Goal: Information Seeking & Learning: Learn about a topic

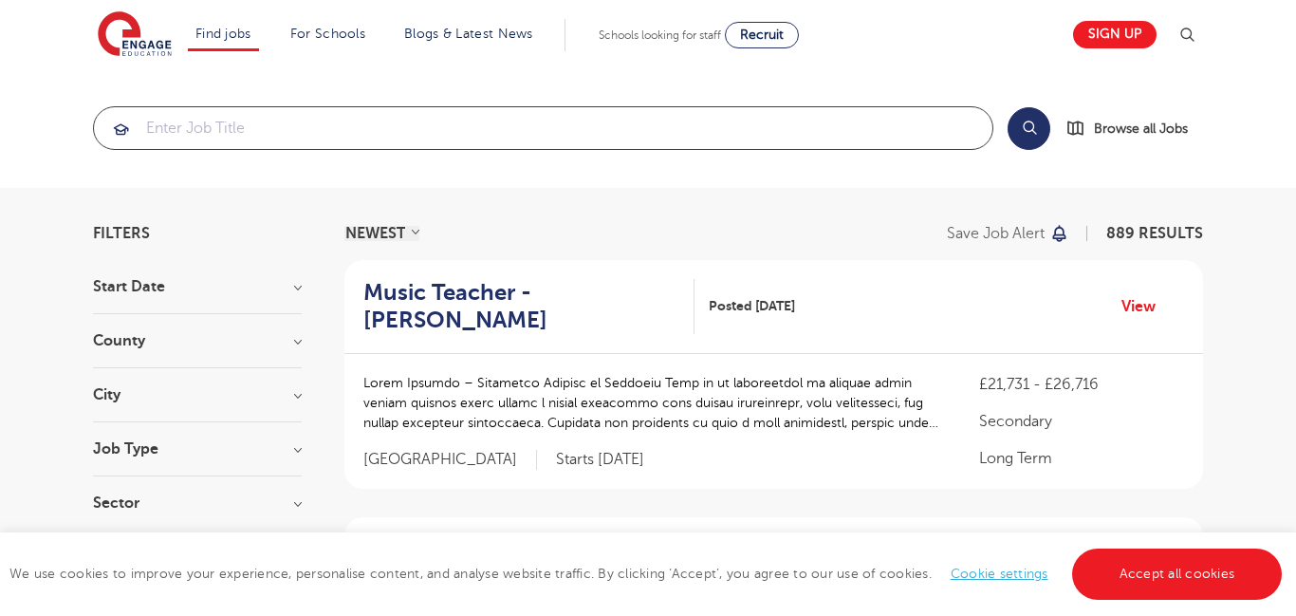
click at [506, 133] on input "search" at bounding box center [543, 128] width 899 height 42
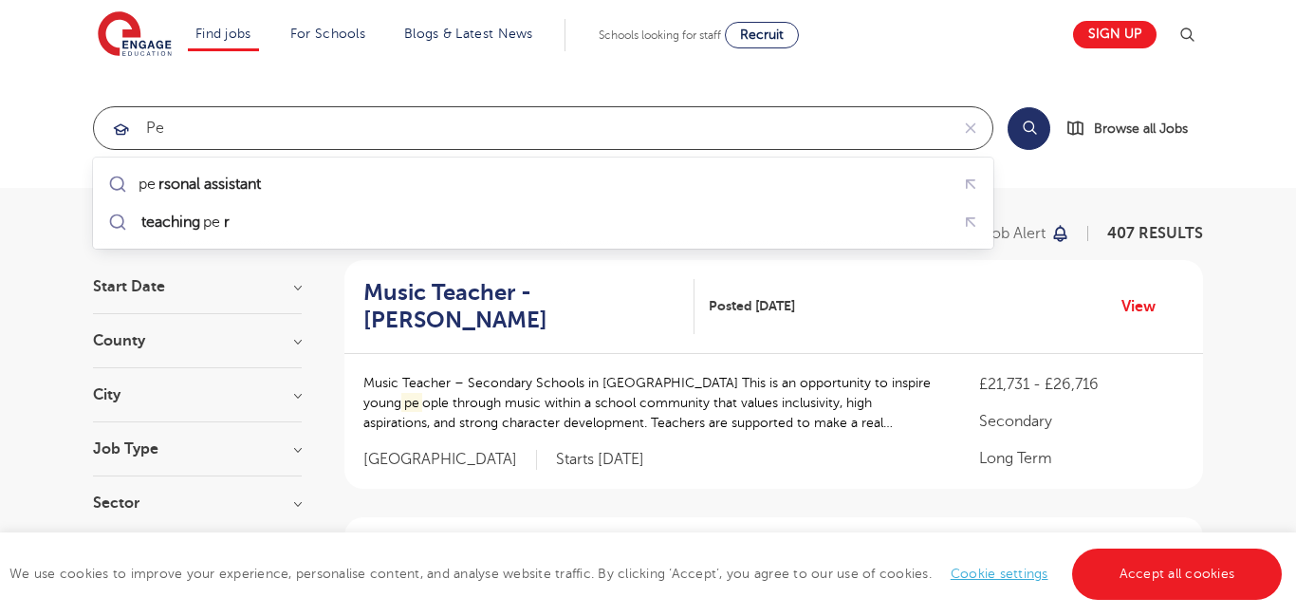
click at [735, 131] on input "pe" at bounding box center [521, 128] width 855 height 42
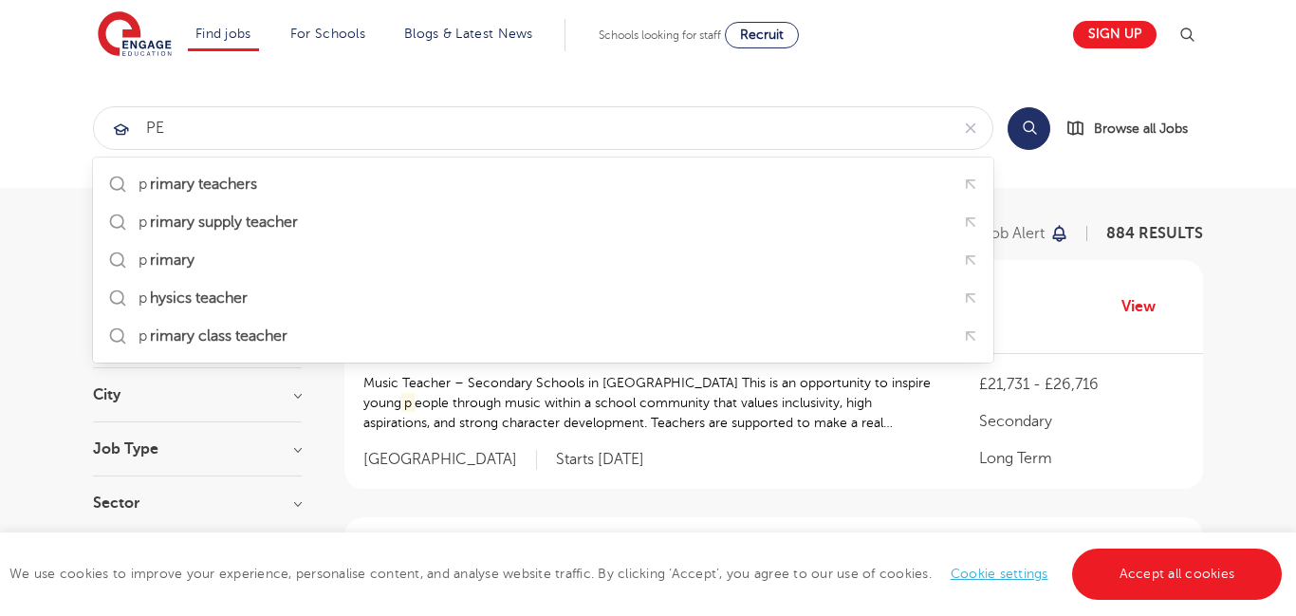
click at [1033, 129] on button "Search" at bounding box center [1029, 128] width 43 height 43
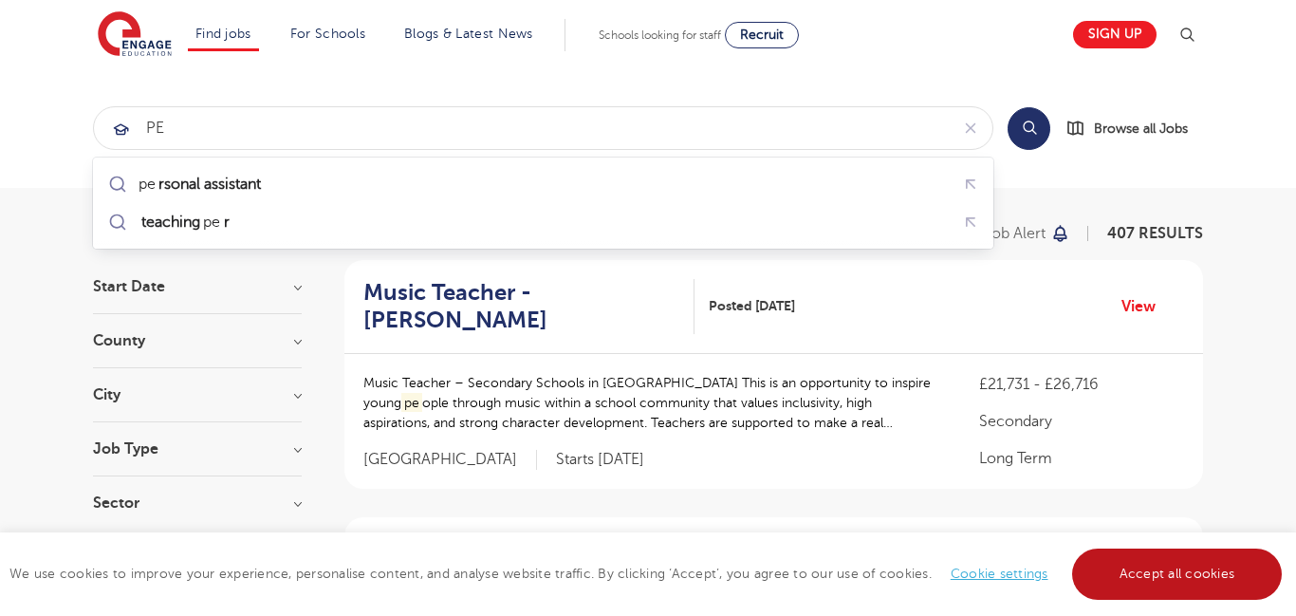
click at [1145, 588] on link "Accept all cookies" at bounding box center [1177, 574] width 211 height 51
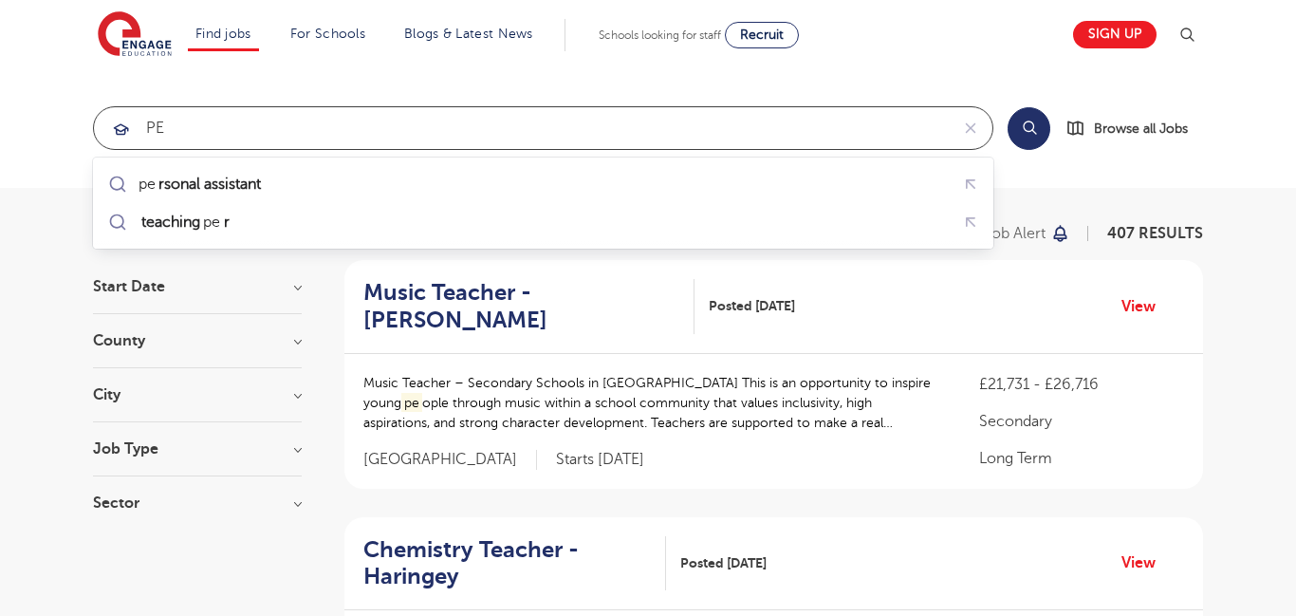
click at [412, 127] on input "pE" at bounding box center [521, 128] width 855 height 42
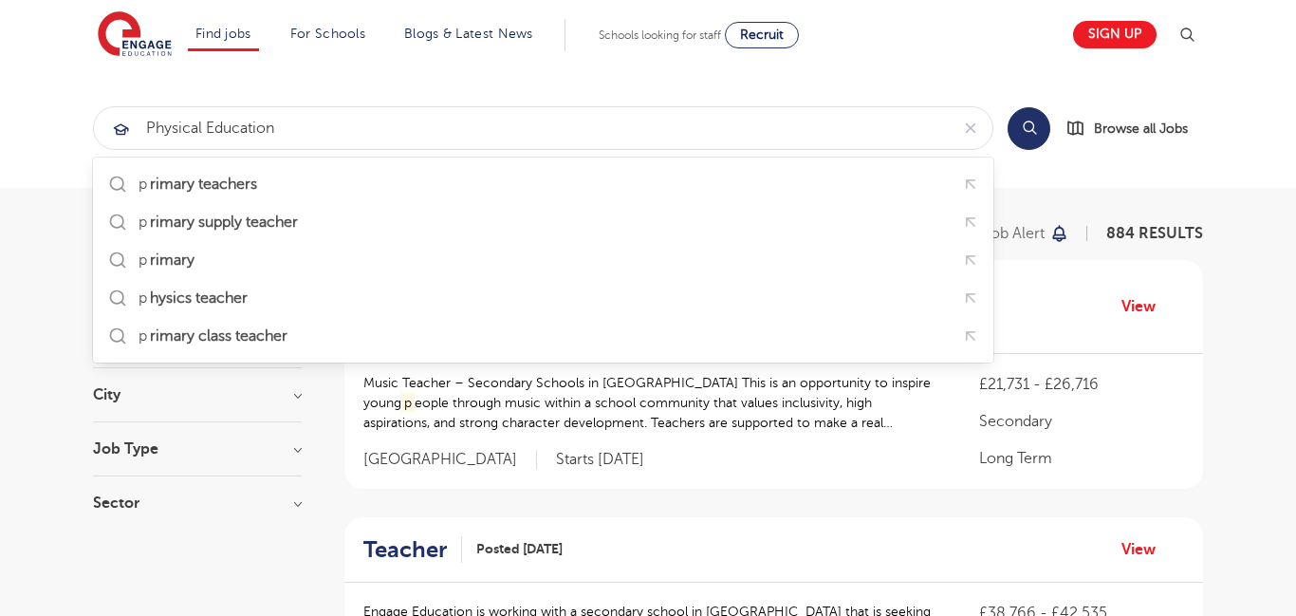
click at [1018, 139] on button "Search" at bounding box center [1029, 128] width 43 height 43
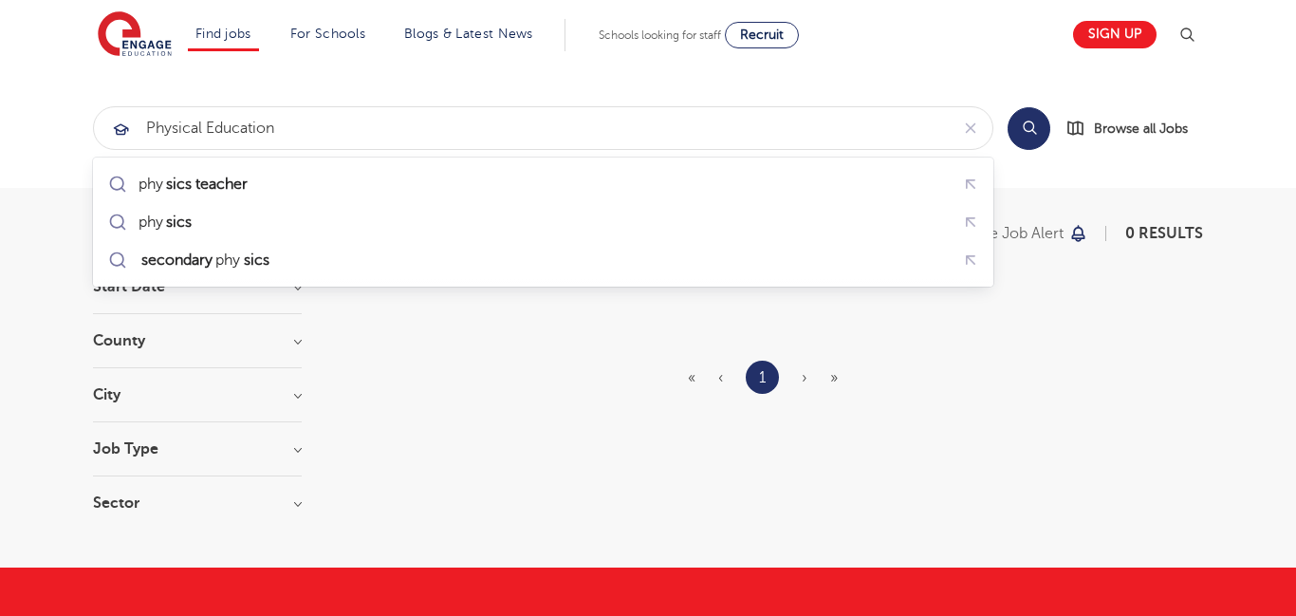
click at [981, 84] on section "physical education Search Browse all Jobs" at bounding box center [648, 128] width 1296 height 120
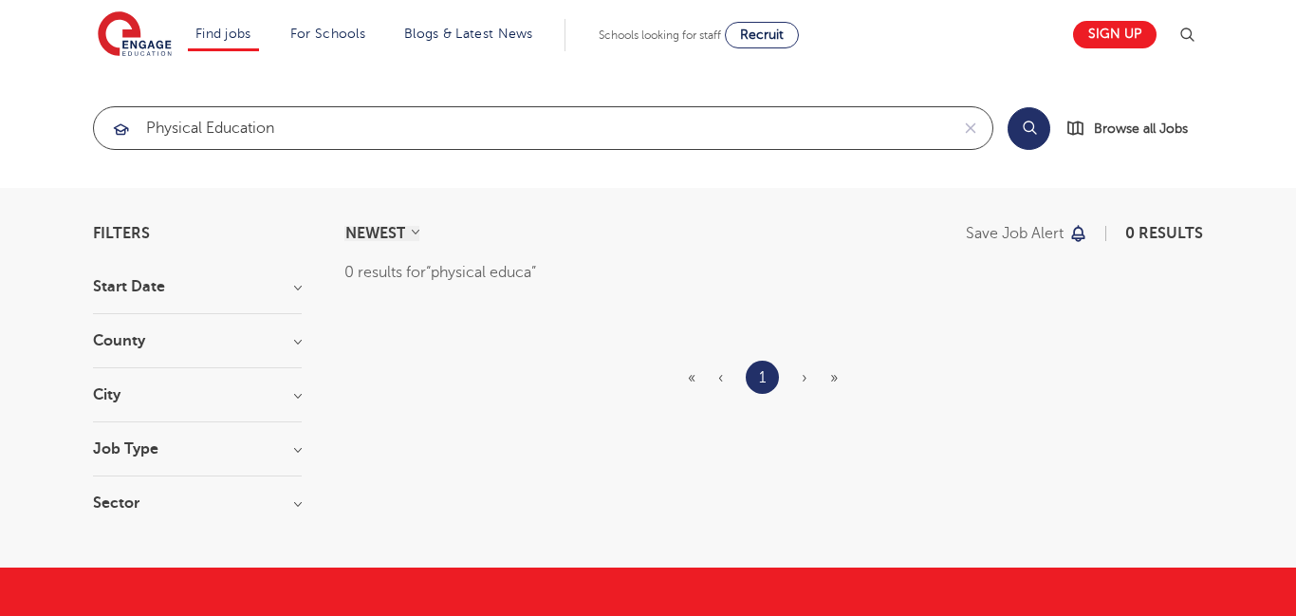
click at [527, 118] on input "physical education" at bounding box center [521, 128] width 855 height 42
click at [389, 134] on input "physical education" at bounding box center [521, 128] width 855 height 42
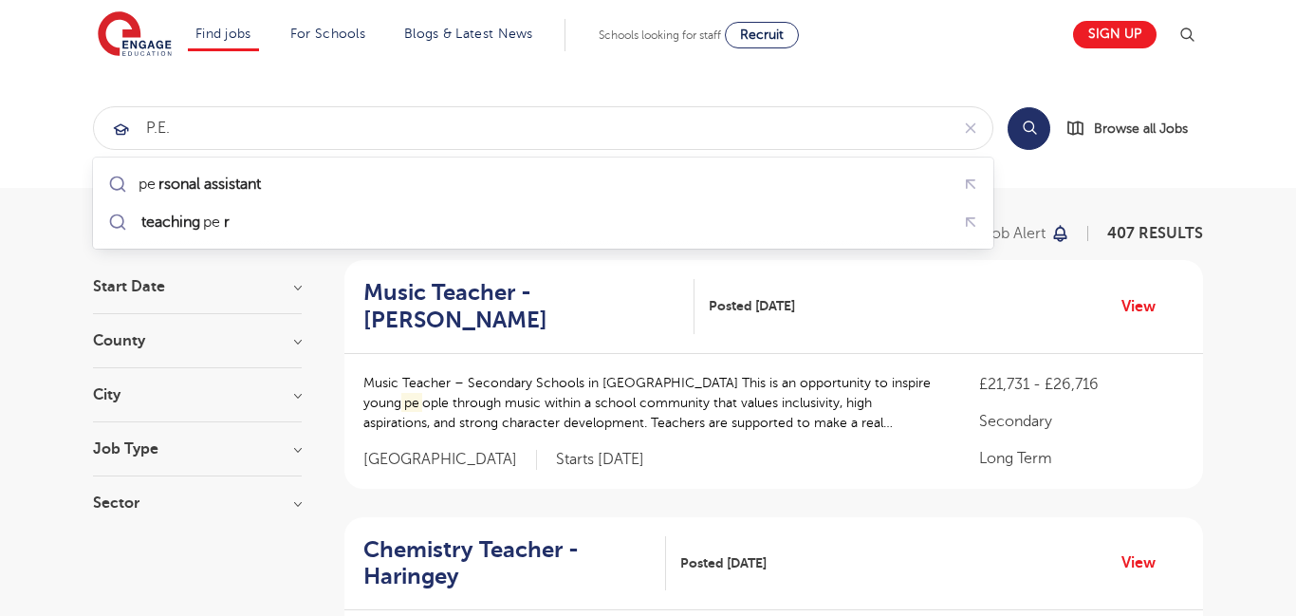
click at [1023, 140] on button "Search" at bounding box center [1029, 128] width 43 height 43
click at [1029, 129] on button "Search" at bounding box center [1029, 128] width 43 height 43
click at [1032, 122] on button "Search" at bounding box center [1029, 128] width 43 height 43
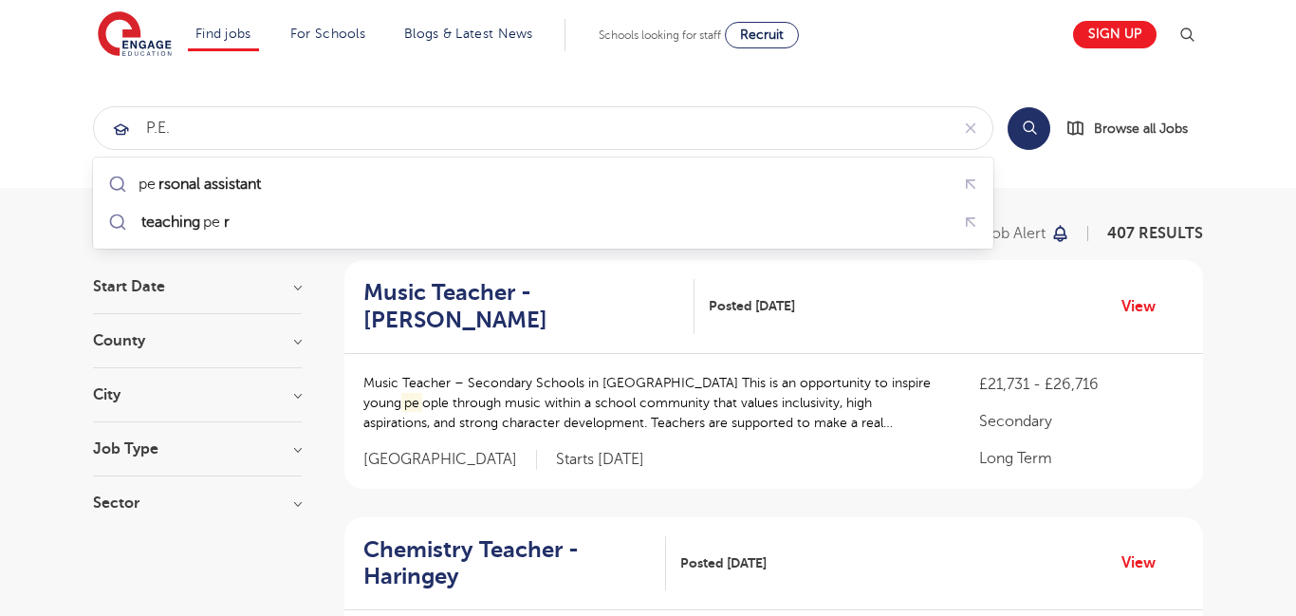
click at [1032, 122] on button "Search" at bounding box center [1029, 128] width 43 height 43
click at [1028, 125] on button "Search" at bounding box center [1029, 128] width 43 height 43
click at [704, 138] on input "p.E." at bounding box center [521, 128] width 855 height 42
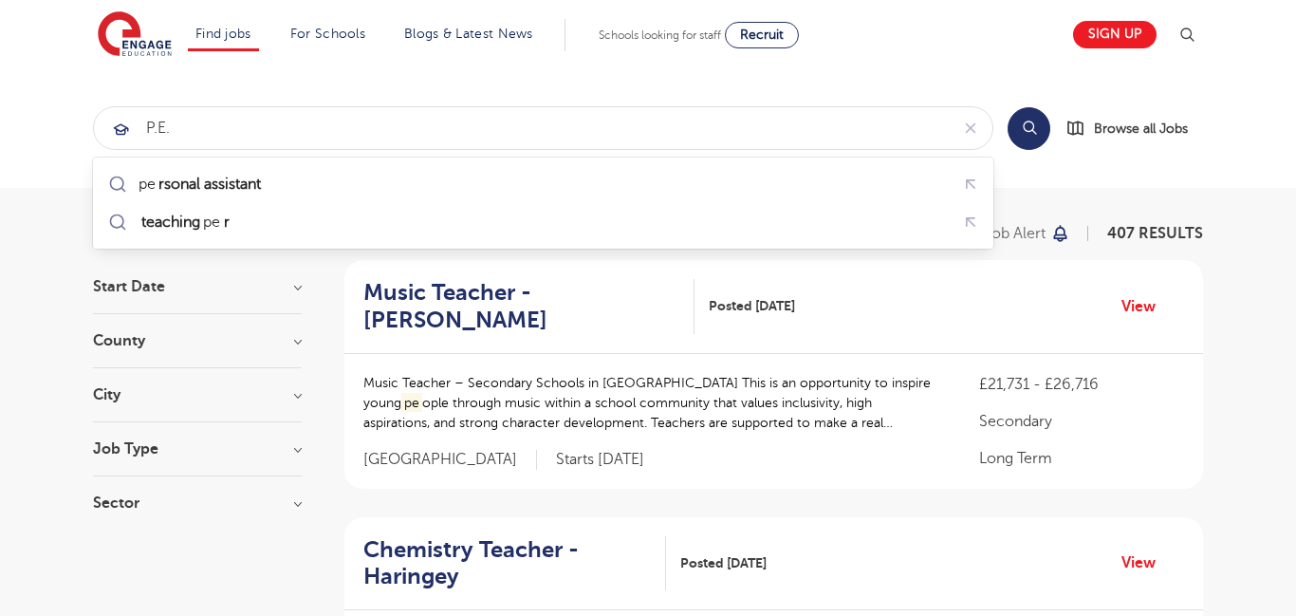
click at [1044, 127] on button "Search" at bounding box center [1029, 128] width 43 height 43
click at [895, 133] on input "p.E." at bounding box center [521, 128] width 855 height 42
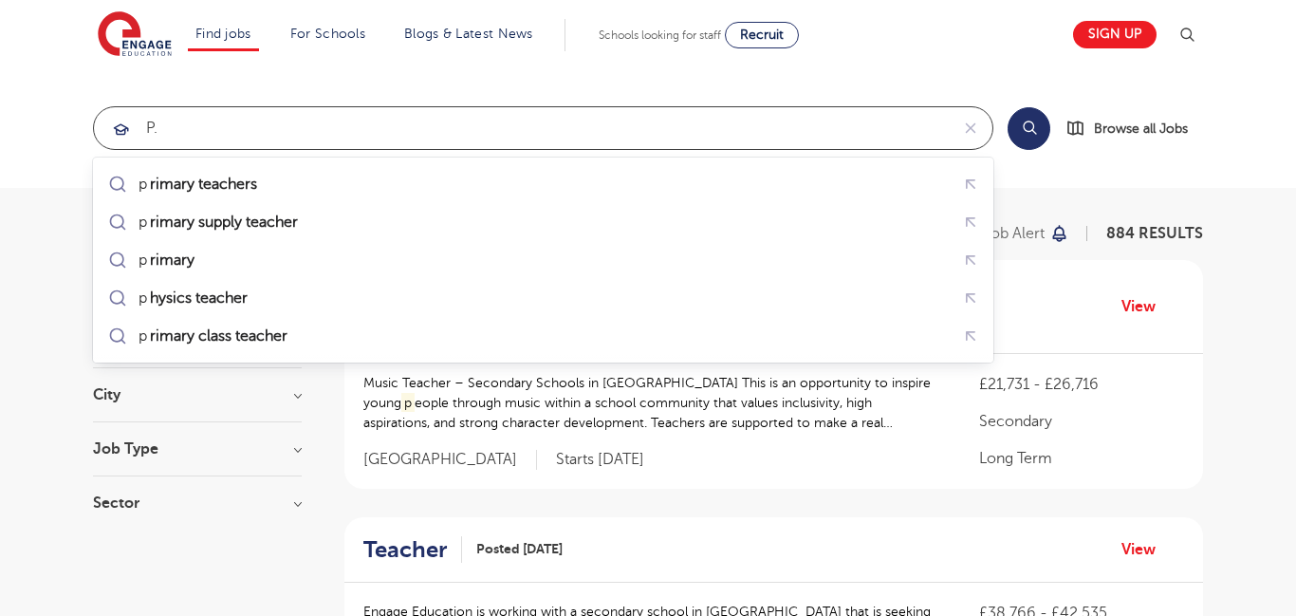
type input "p"
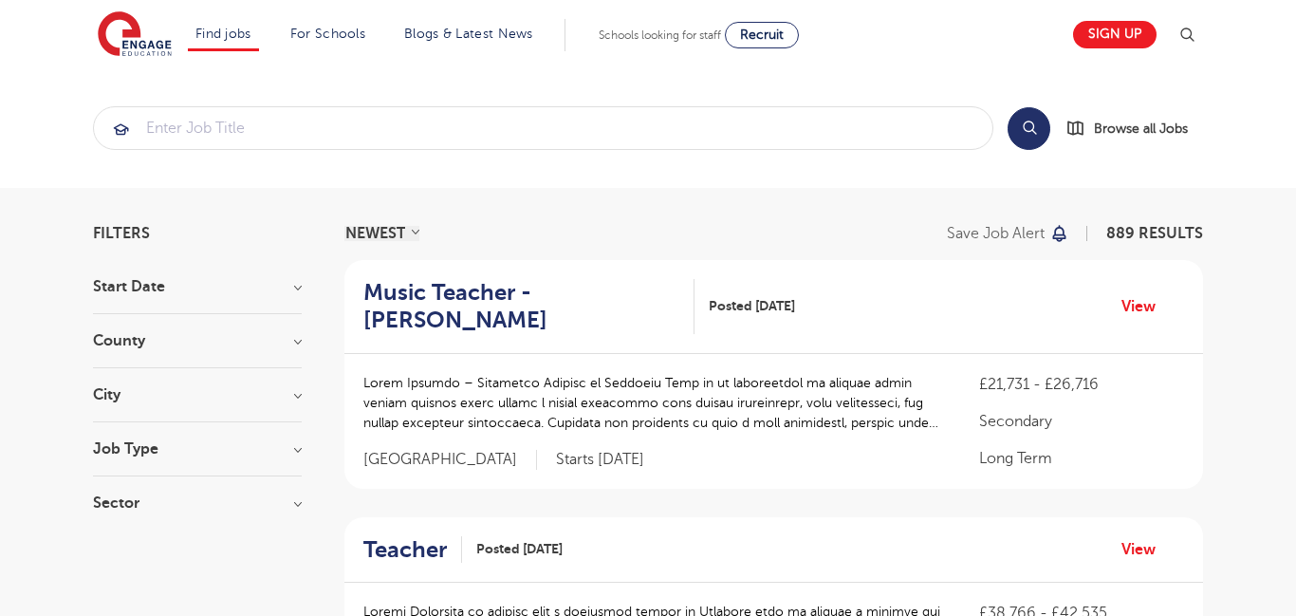
click at [292, 287] on h3 "Start Date" at bounding box center [197, 286] width 209 height 15
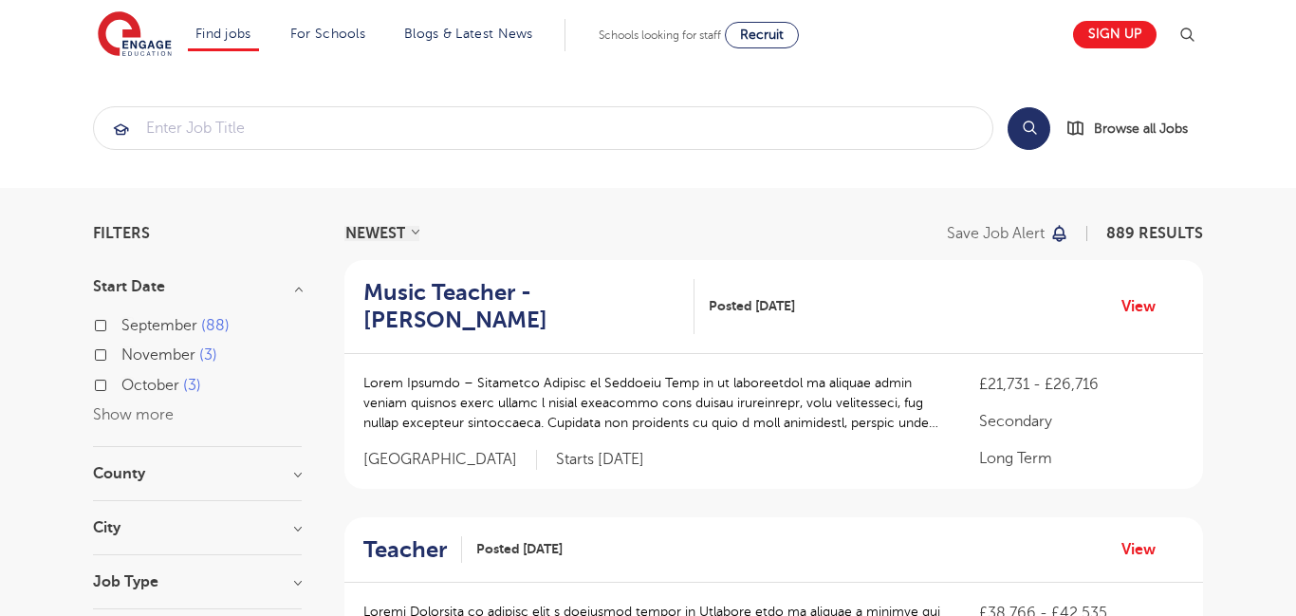
click at [291, 287] on h3 "Start Date" at bounding box center [197, 286] width 209 height 15
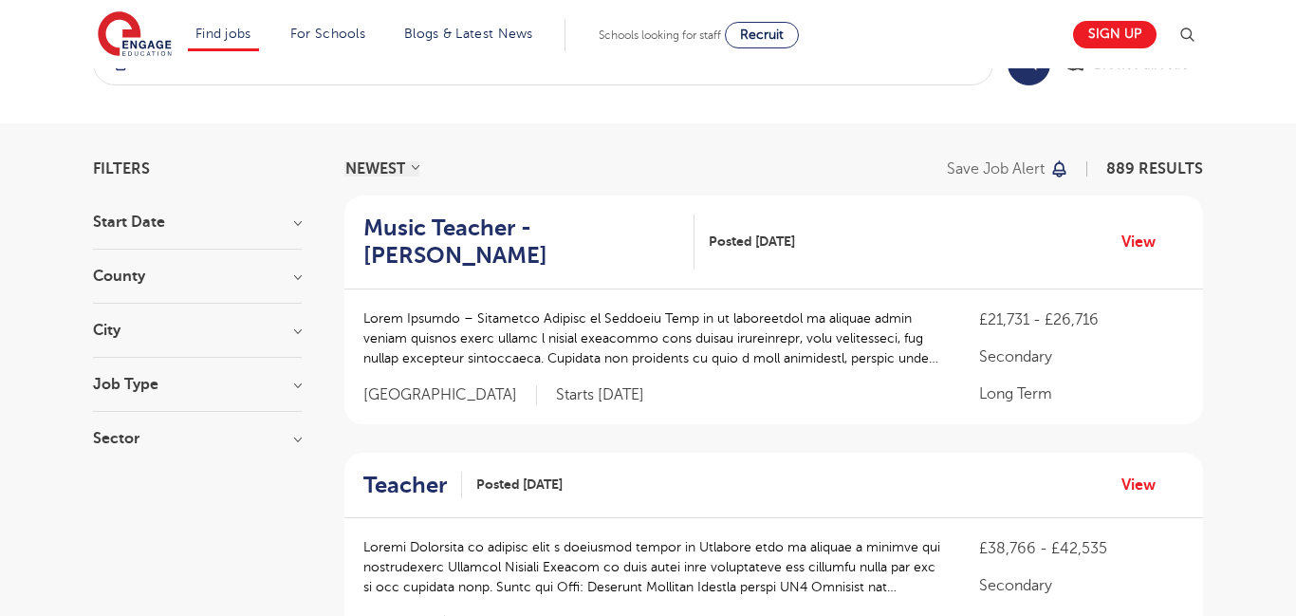
scroll to position [62, 0]
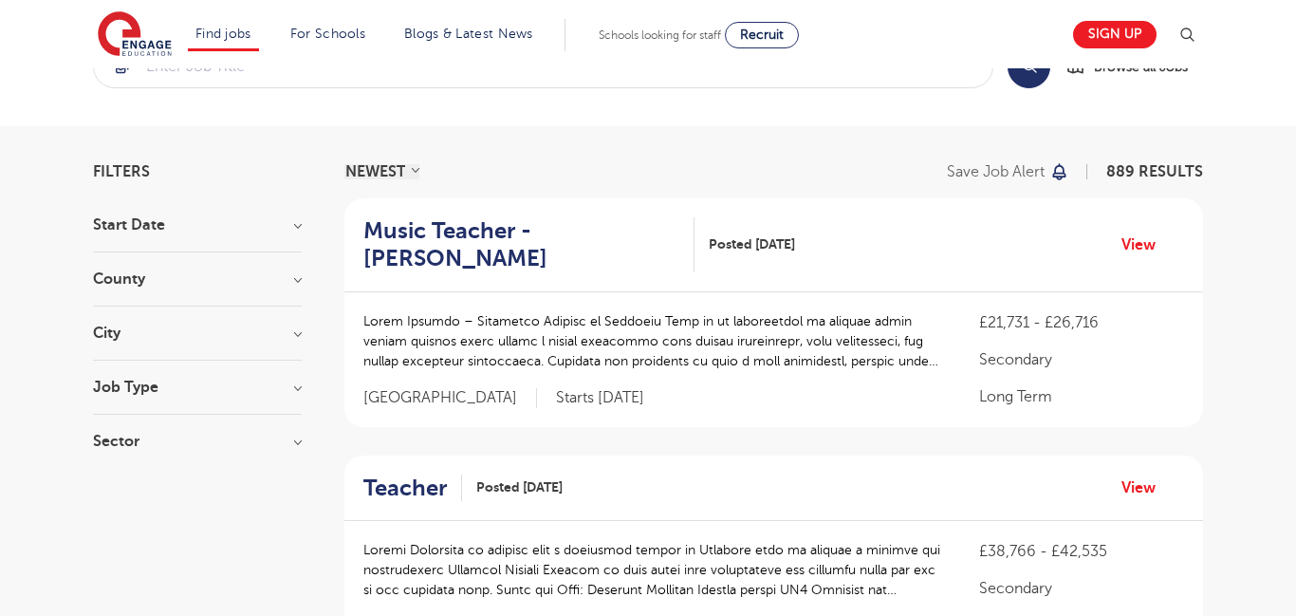
click at [298, 336] on h3 "City" at bounding box center [197, 333] width 209 height 15
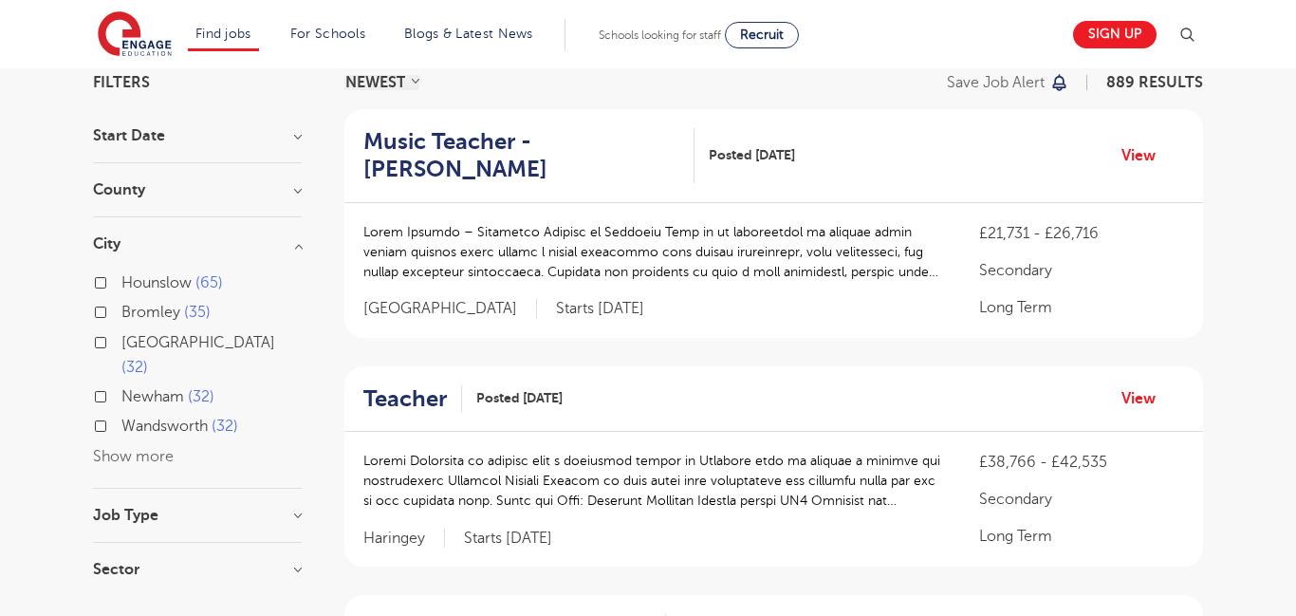
scroll to position [149, 0]
click at [295, 247] on h3 "City" at bounding box center [197, 245] width 209 height 15
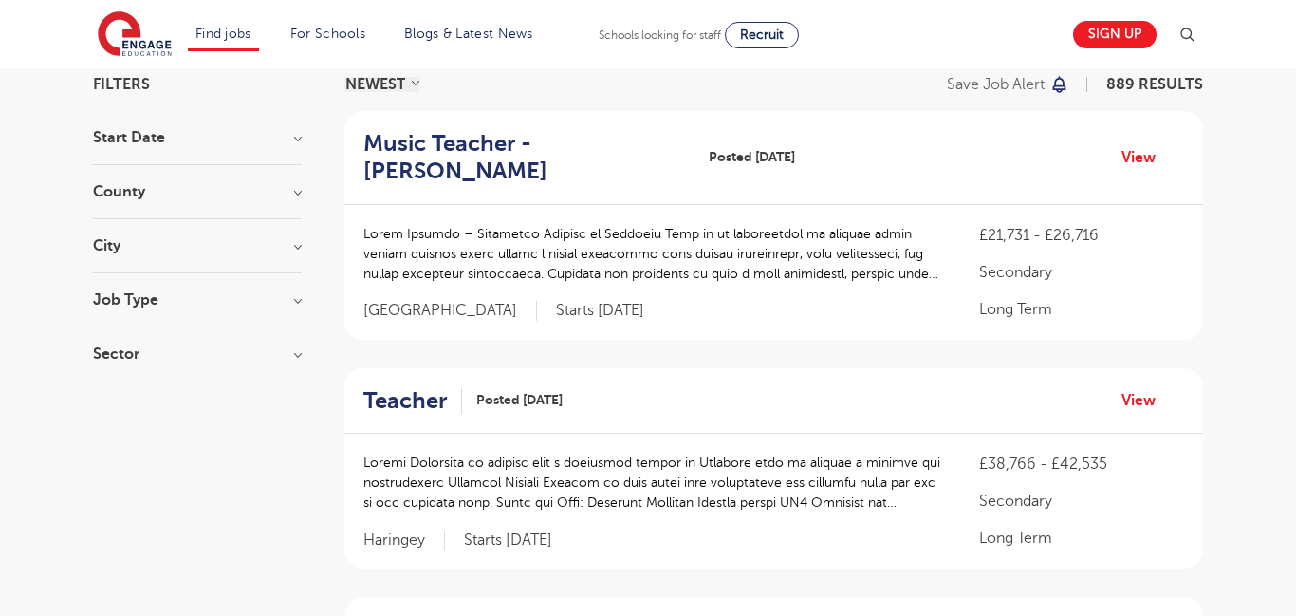
click at [296, 190] on h3 "County" at bounding box center [197, 191] width 209 height 15
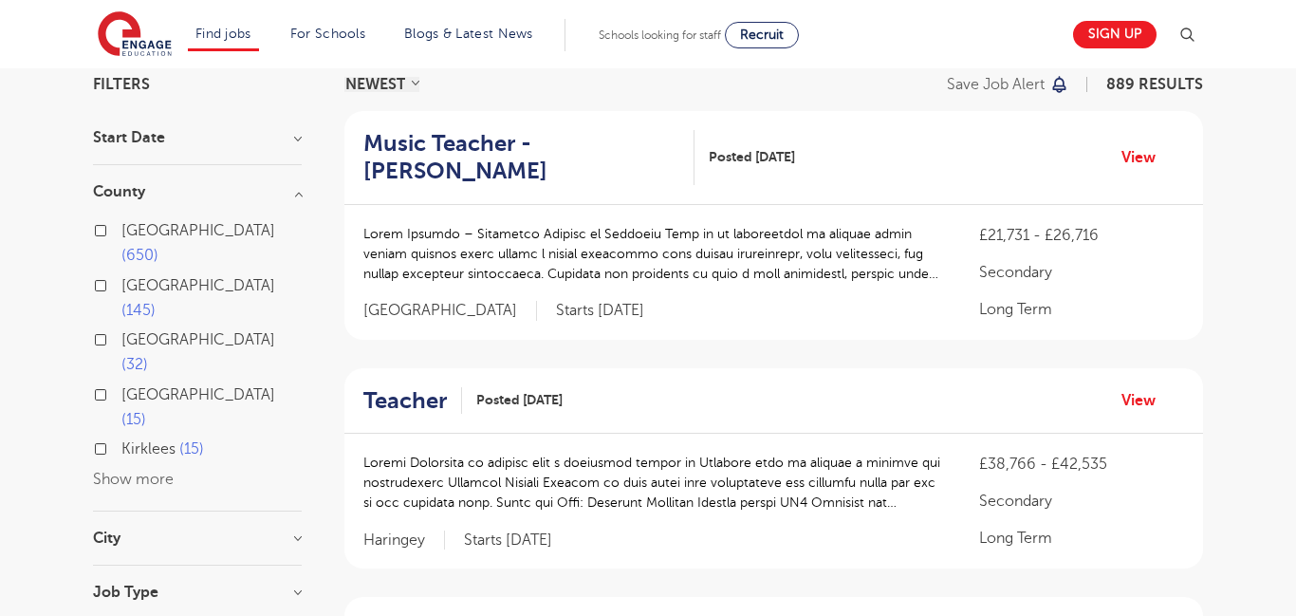
click at [121, 235] on label "London 650" at bounding box center [211, 243] width 180 height 50
click at [121, 234] on input "London 650" at bounding box center [127, 228] width 12 height 12
checkbox input "true"
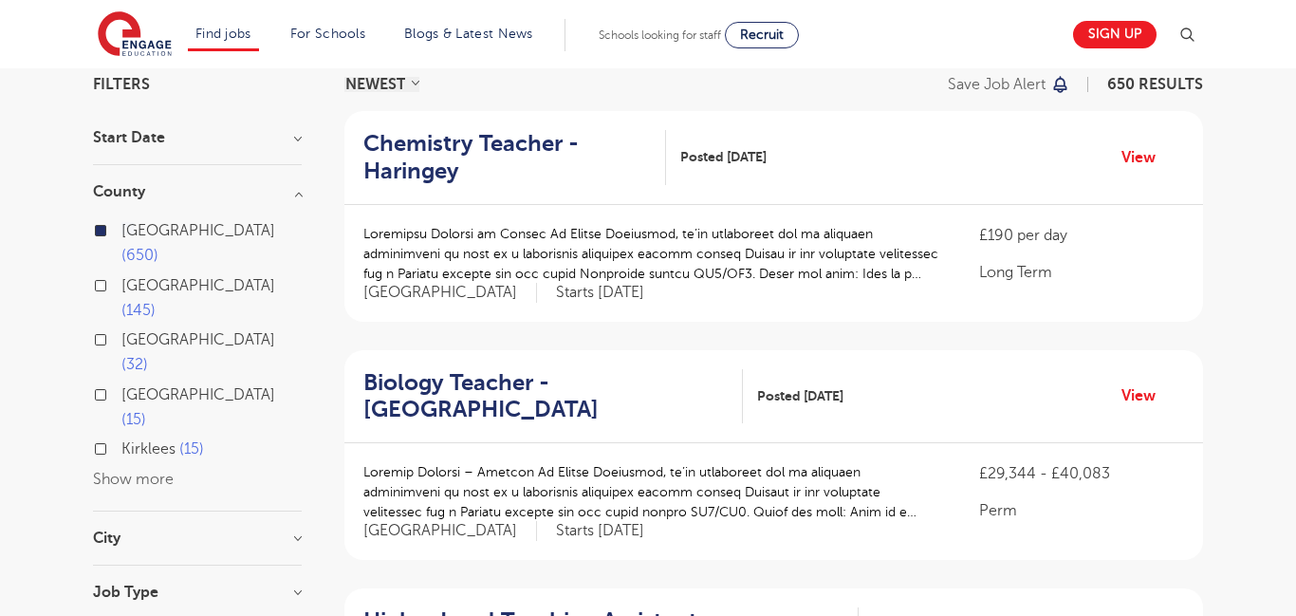
click at [294, 530] on h3 "City" at bounding box center [197, 537] width 209 height 15
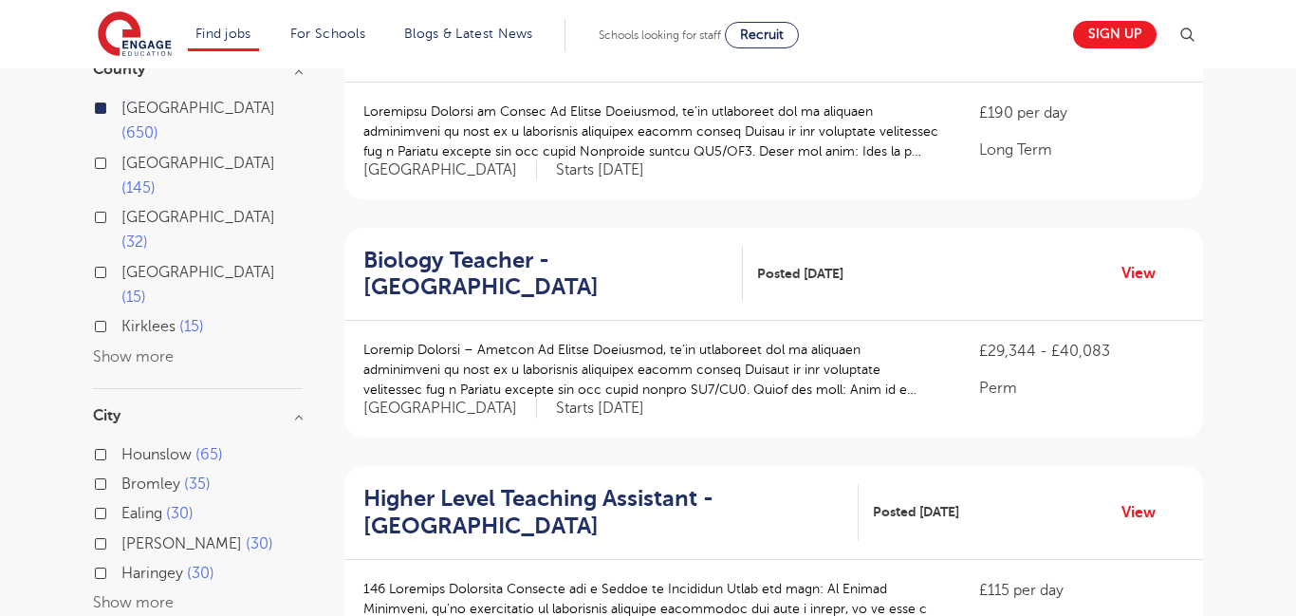
scroll to position [273, 0]
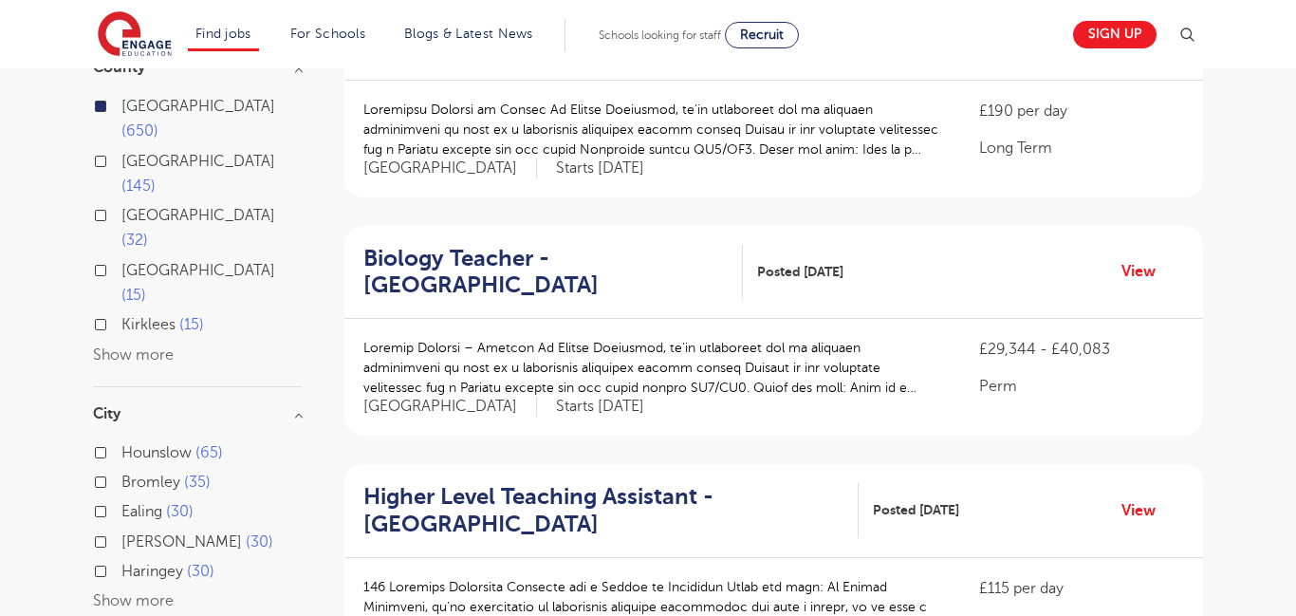
click at [121, 530] on label "[PERSON_NAME] 30" at bounding box center [197, 542] width 152 height 25
click at [121, 533] on input "[PERSON_NAME] 30" at bounding box center [127, 539] width 12 height 12
checkbox input "true"
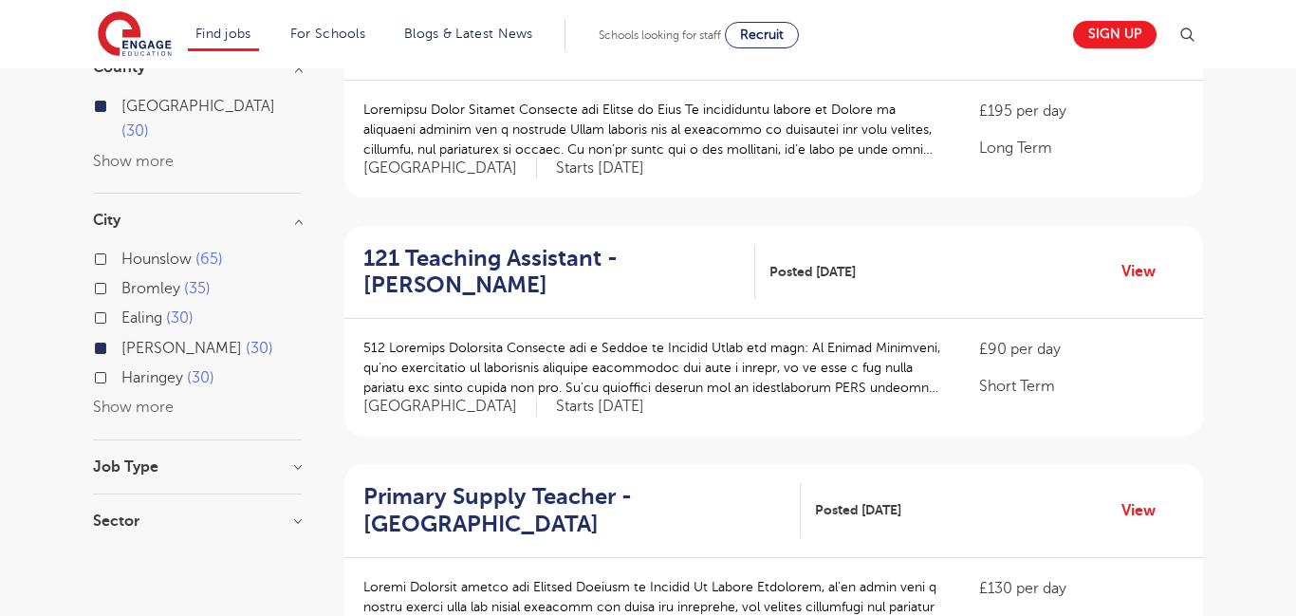
click at [121, 336] on label "[PERSON_NAME] 30" at bounding box center [197, 348] width 152 height 25
click at [121, 340] on input "[PERSON_NAME] 30" at bounding box center [127, 346] width 12 height 12
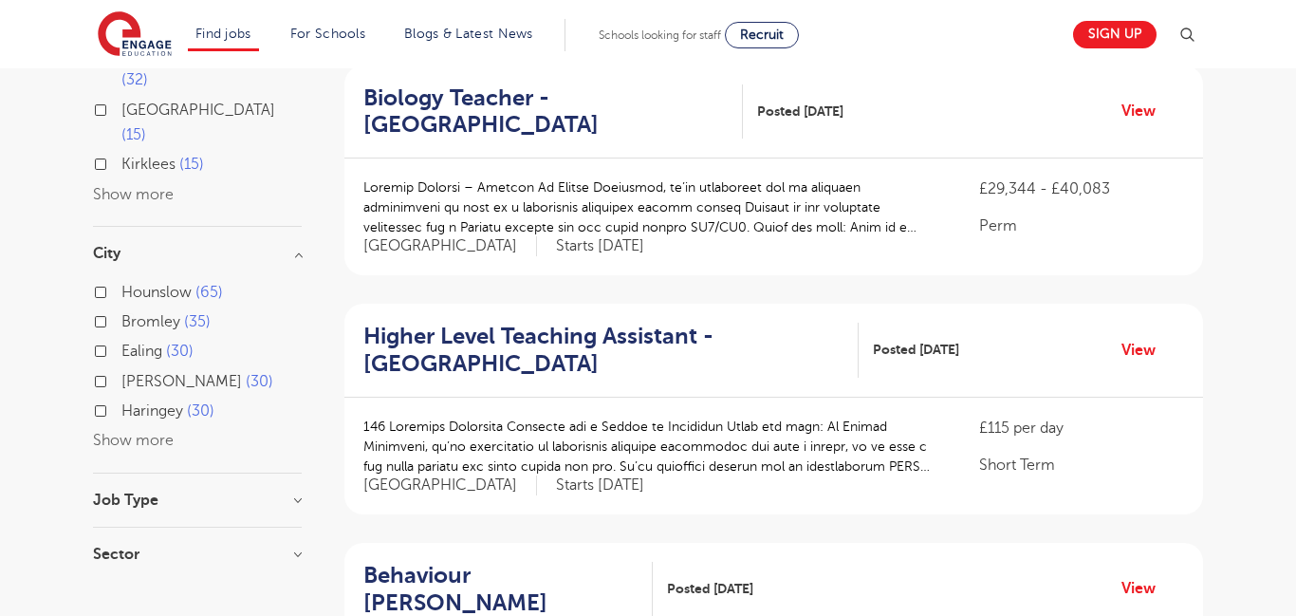
scroll to position [436, 0]
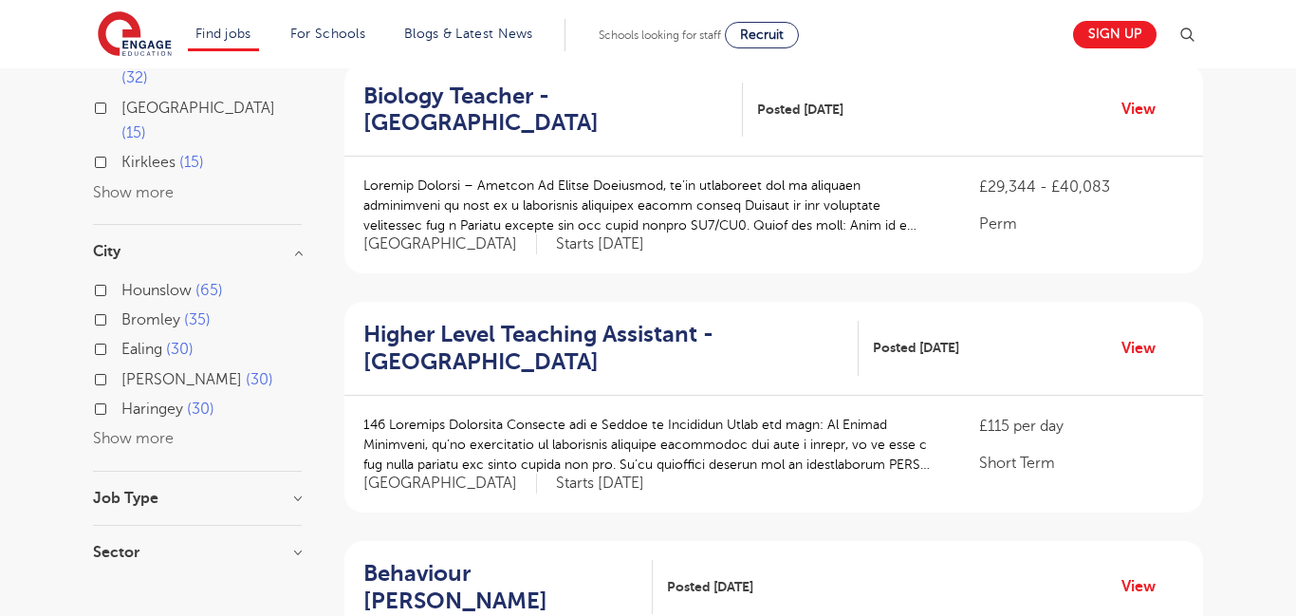
click at [294, 491] on h3 "Job Type" at bounding box center [197, 498] width 209 height 15
click at [295, 545] on h3 "Sector" at bounding box center [197, 552] width 209 height 15
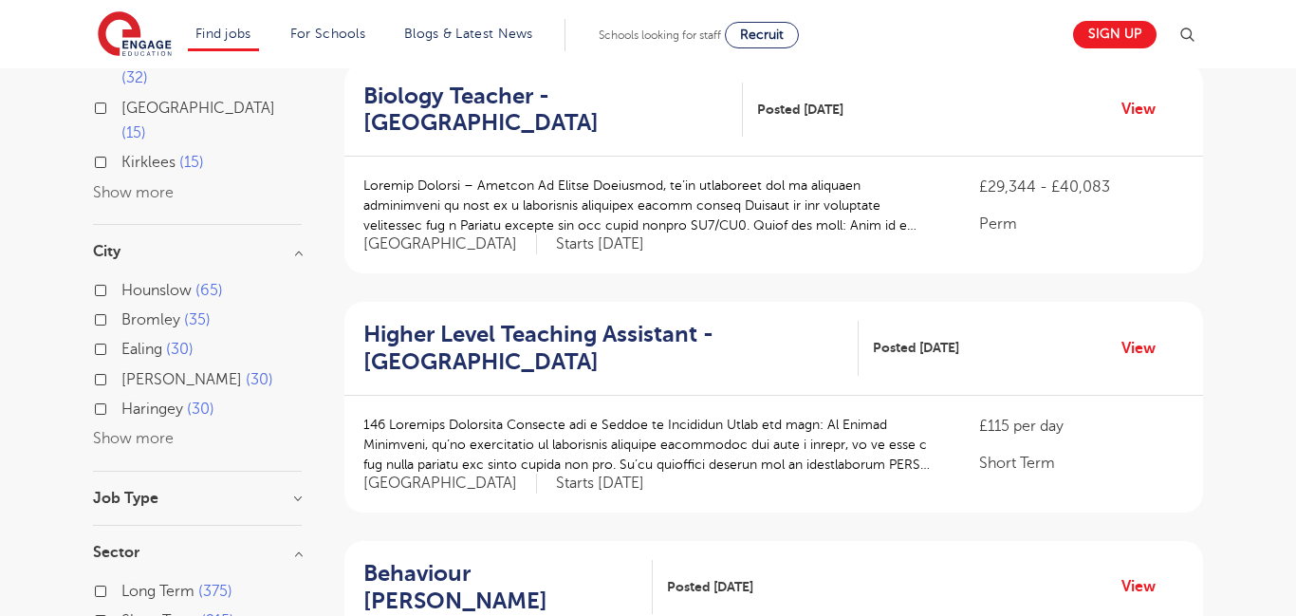
checkbox input "true"
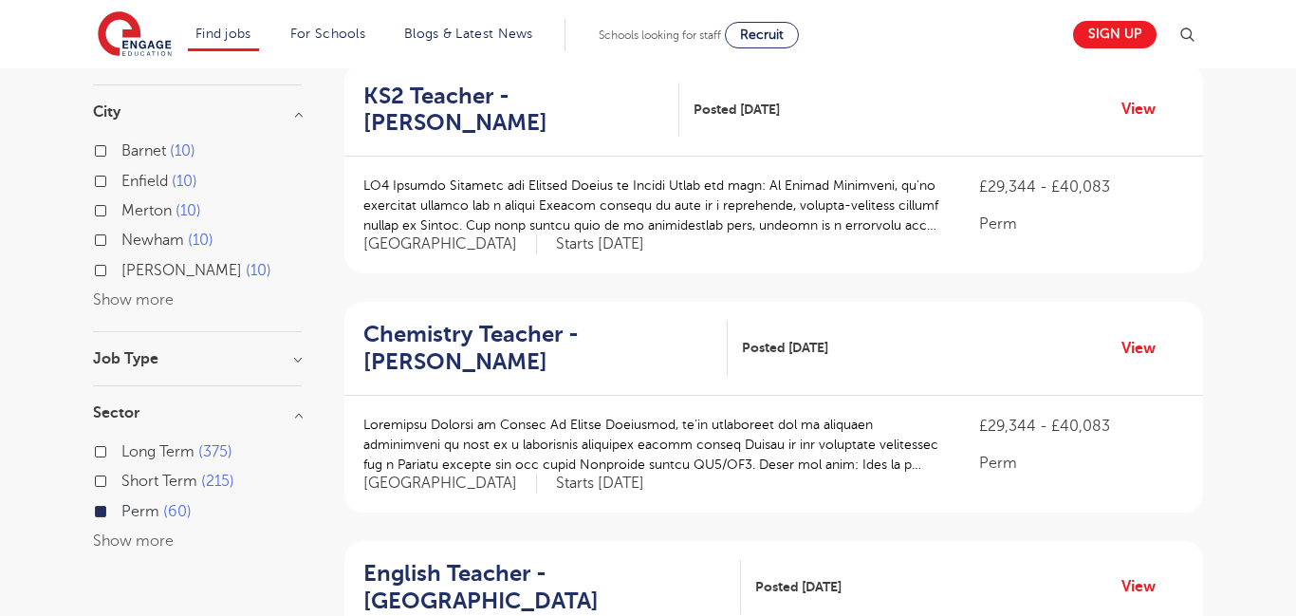
click at [121, 439] on label "Long Term 375" at bounding box center [176, 451] width 111 height 25
click at [121, 443] on input "Long Term 375" at bounding box center [127, 449] width 12 height 12
checkbox input "true"
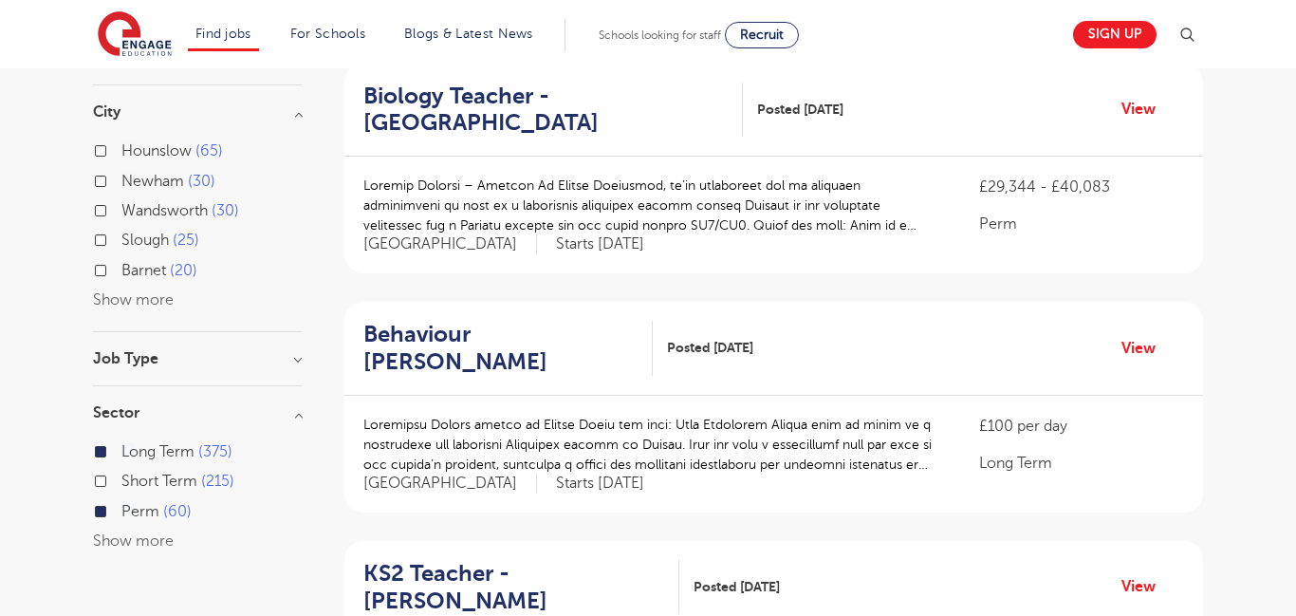
click at [297, 351] on h3 "Job Type" at bounding box center [197, 358] width 209 height 15
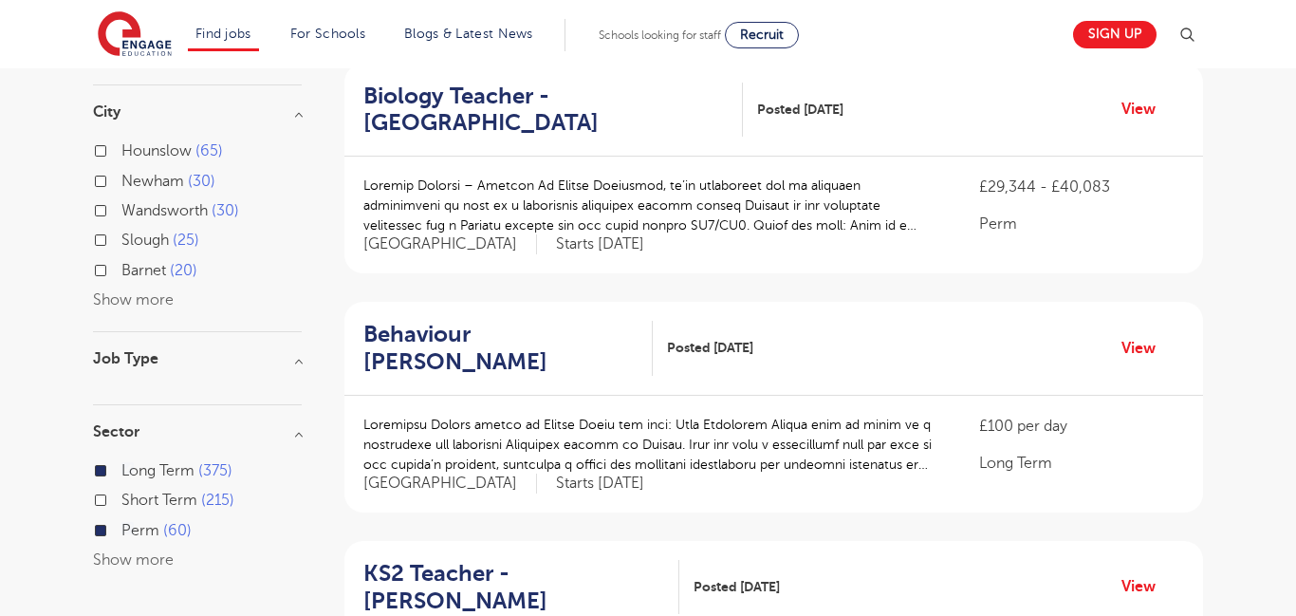
click at [297, 351] on h3 "Job Type" at bounding box center [197, 358] width 209 height 15
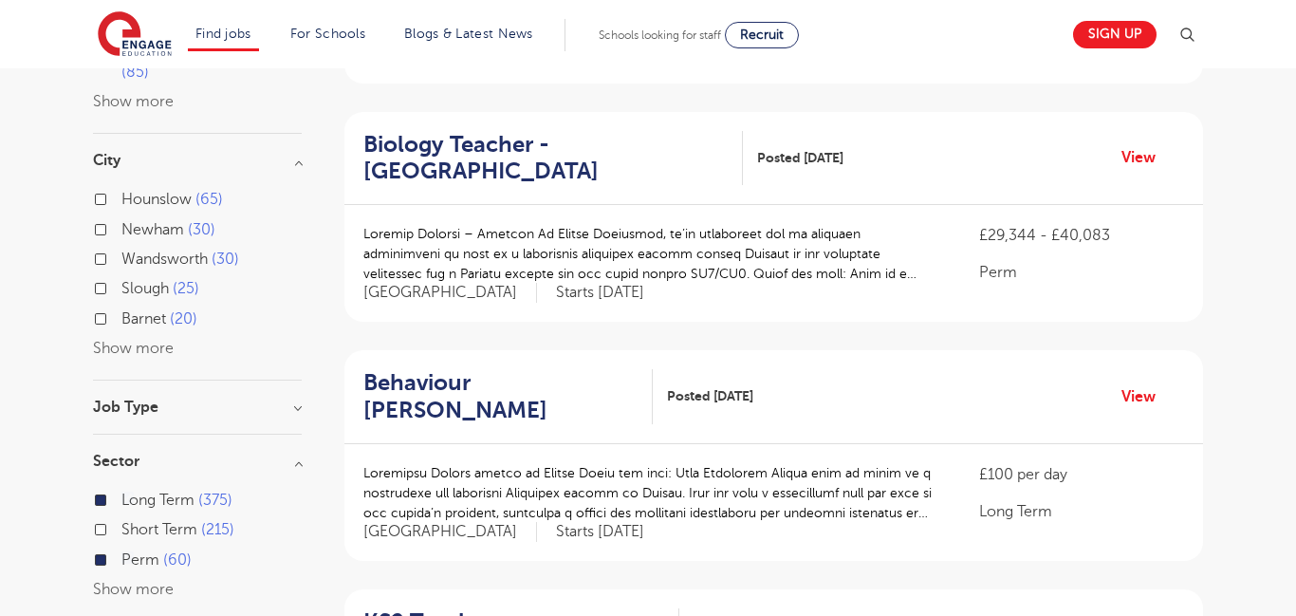
scroll to position [369, 0]
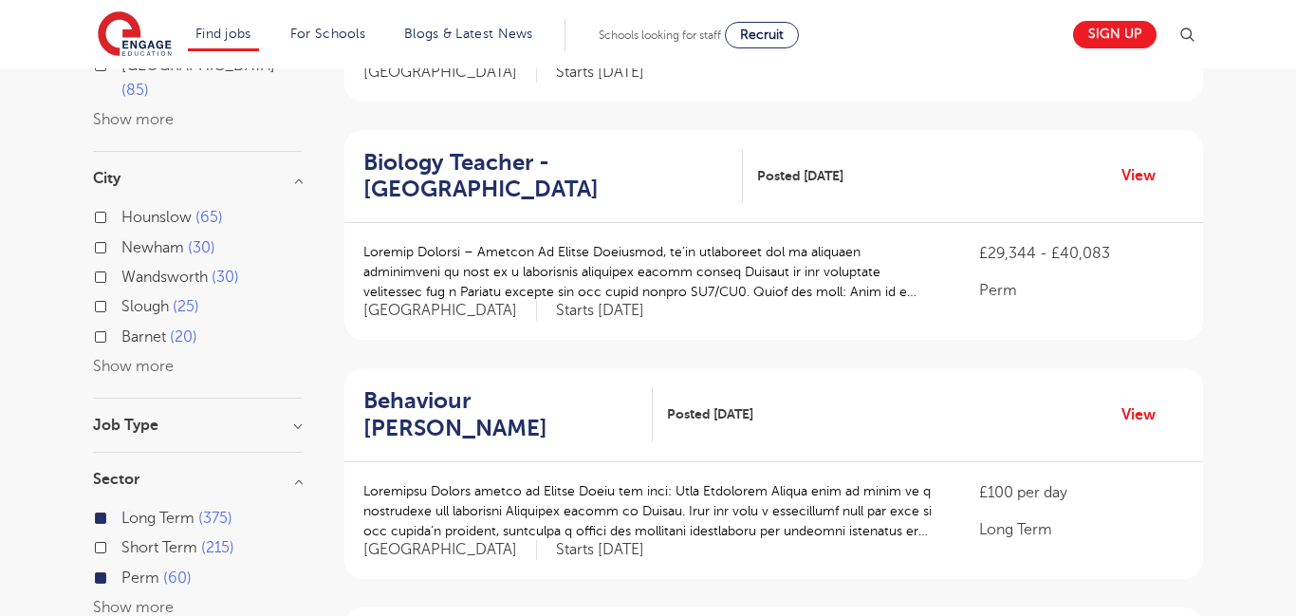
click at [151, 358] on button "Show more" at bounding box center [133, 366] width 81 height 17
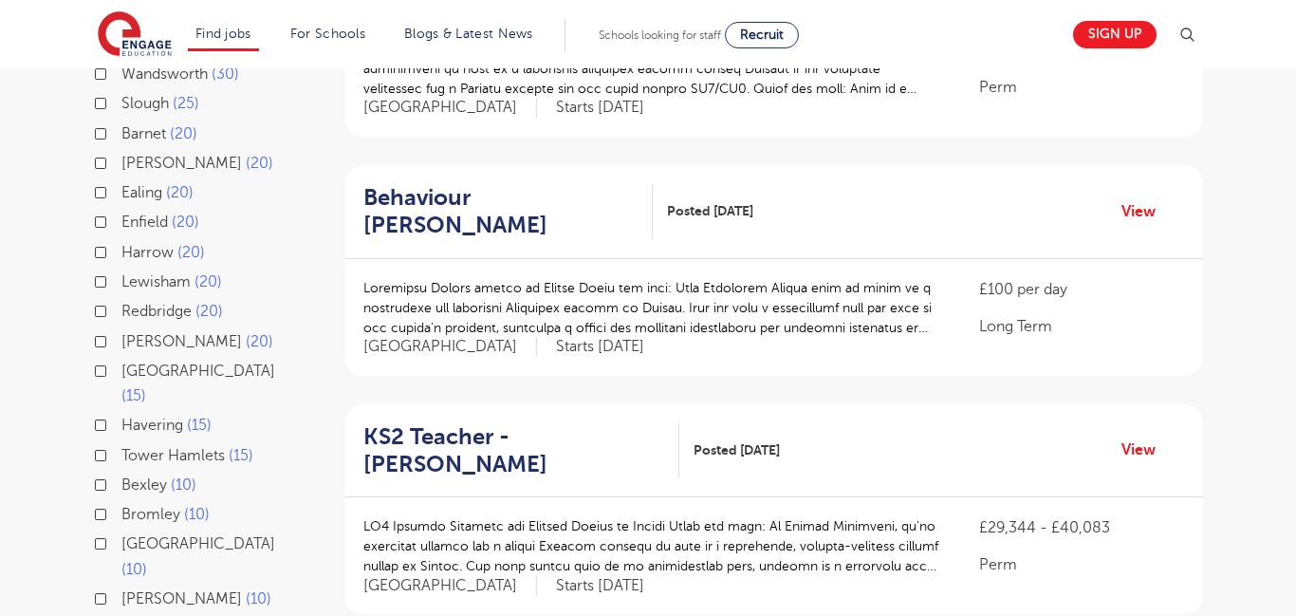
scroll to position [575, 0]
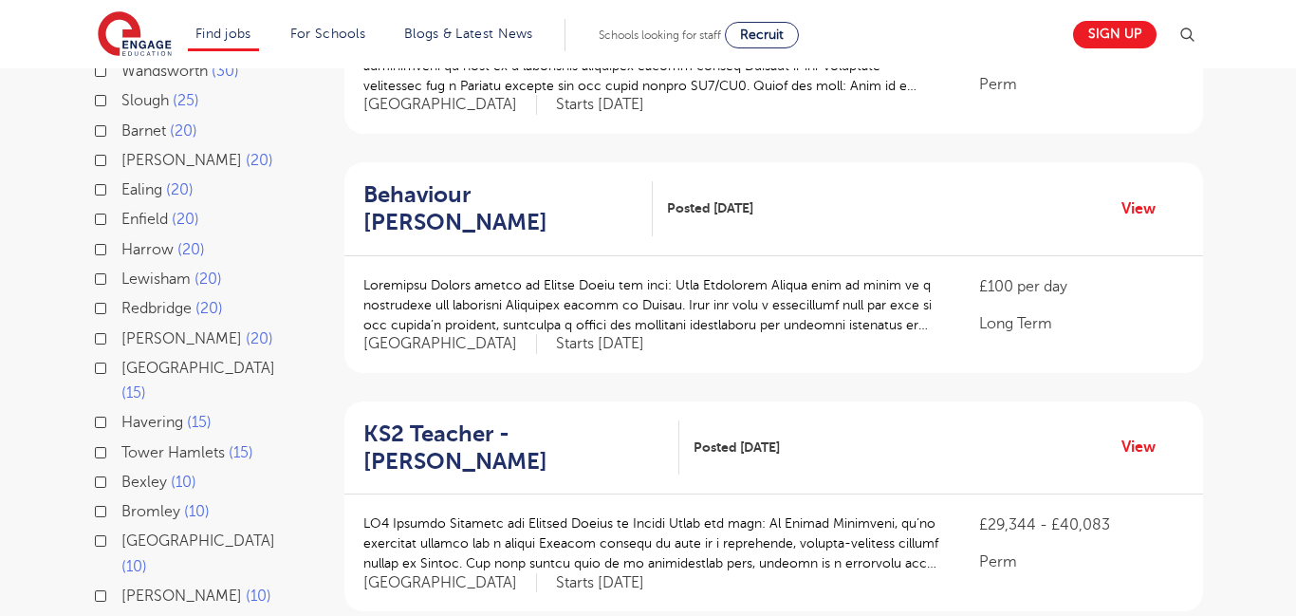
click at [121, 584] on label "[PERSON_NAME] 10" at bounding box center [196, 596] width 150 height 25
click at [121, 587] on input "[PERSON_NAME] 10" at bounding box center [127, 593] width 12 height 12
click at [121, 584] on label "[PERSON_NAME] 10" at bounding box center [196, 596] width 150 height 25
click at [121, 587] on input "[PERSON_NAME] 10" at bounding box center [127, 593] width 12 height 12
checkbox input "false"
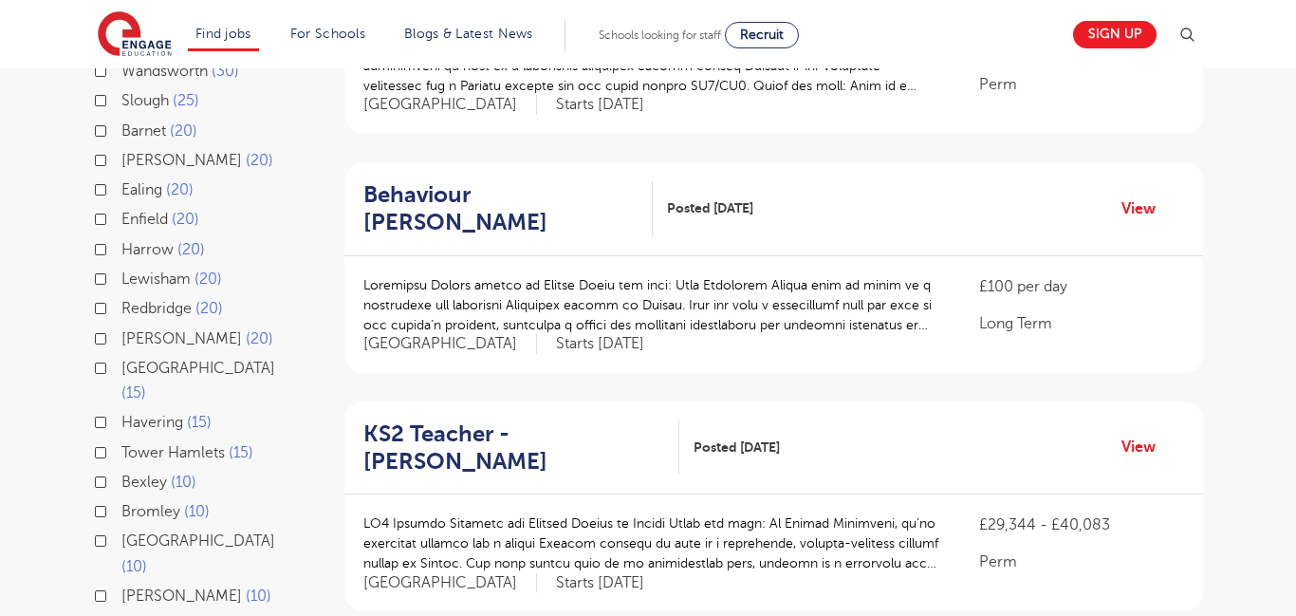
click at [121, 584] on label "[PERSON_NAME] 10" at bounding box center [196, 596] width 150 height 25
click at [121, 587] on input "[PERSON_NAME] 10" at bounding box center [127, 593] width 12 height 12
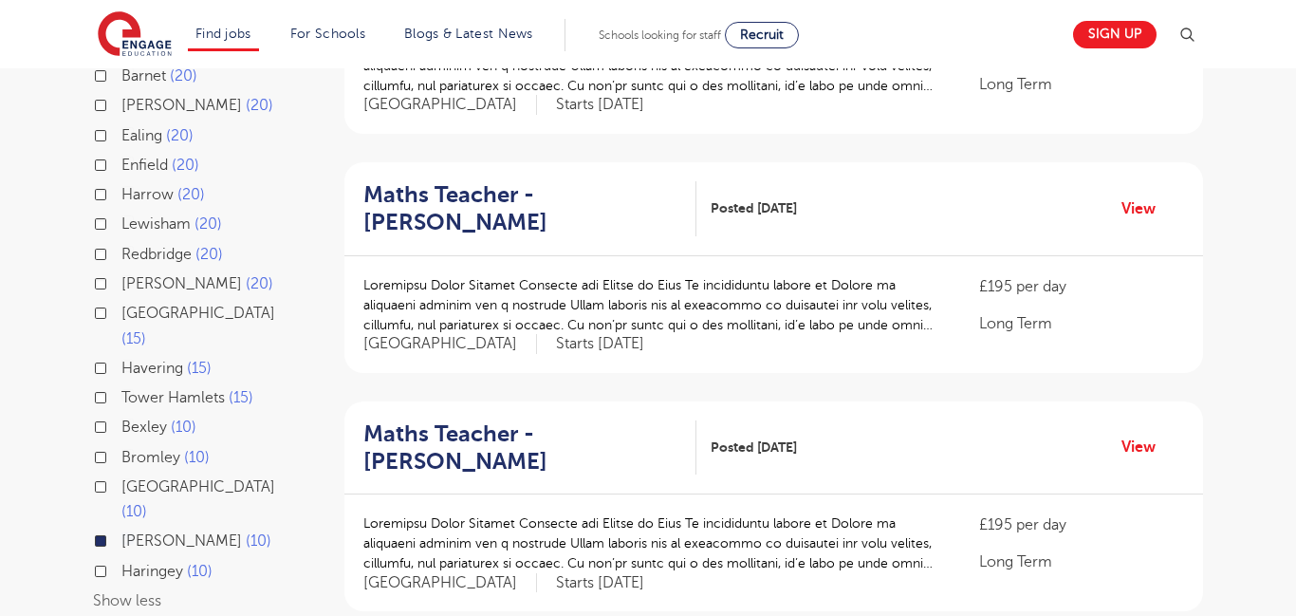
scroll to position [546, 0]
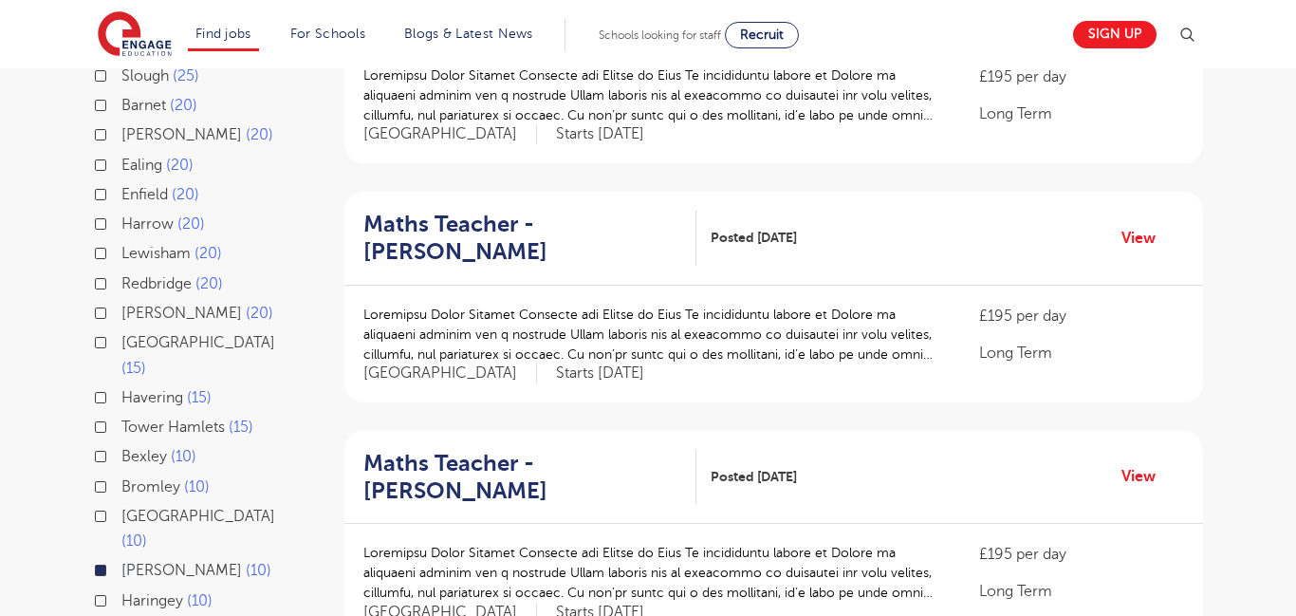
click at [121, 444] on label "Bexley 10" at bounding box center [158, 456] width 75 height 25
click at [121, 448] on input "Bexley 10" at bounding box center [127, 454] width 12 height 12
checkbox input "true"
click at [121, 444] on label "Bexley 10" at bounding box center [158, 456] width 75 height 25
click at [121, 448] on input "Bexley 10" at bounding box center [127, 454] width 12 height 12
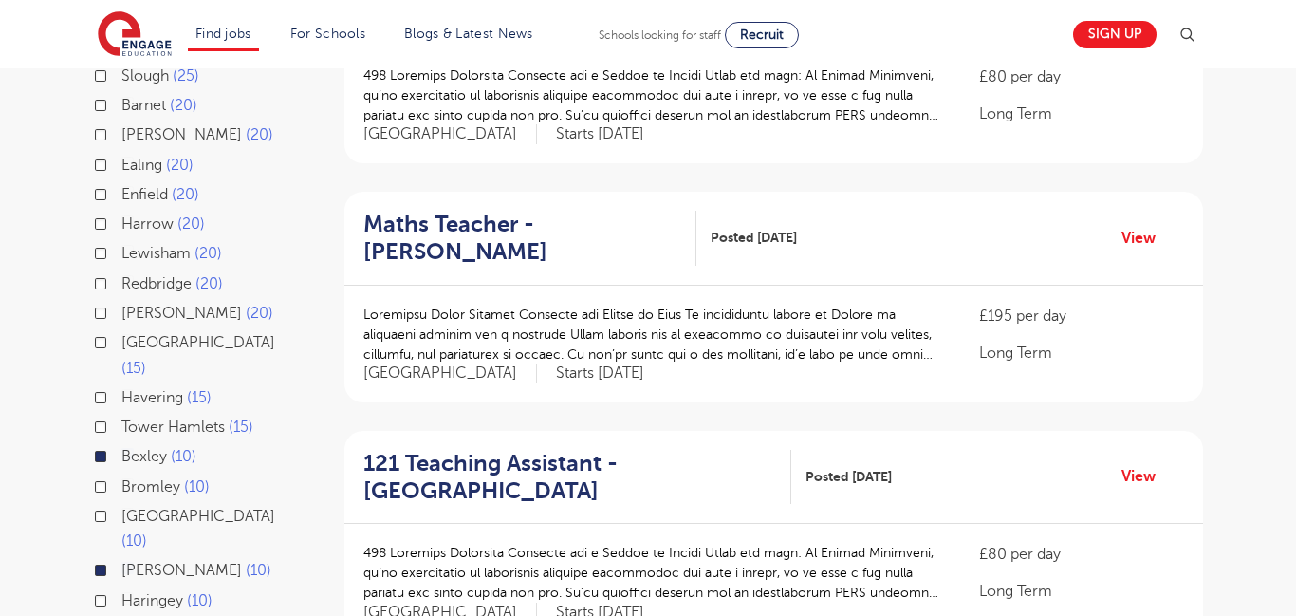
click at [121, 330] on label "Greenwich 15" at bounding box center [211, 355] width 180 height 50
click at [121, 334] on input "Greenwich 15" at bounding box center [127, 340] width 12 height 12
checkbox input "true"
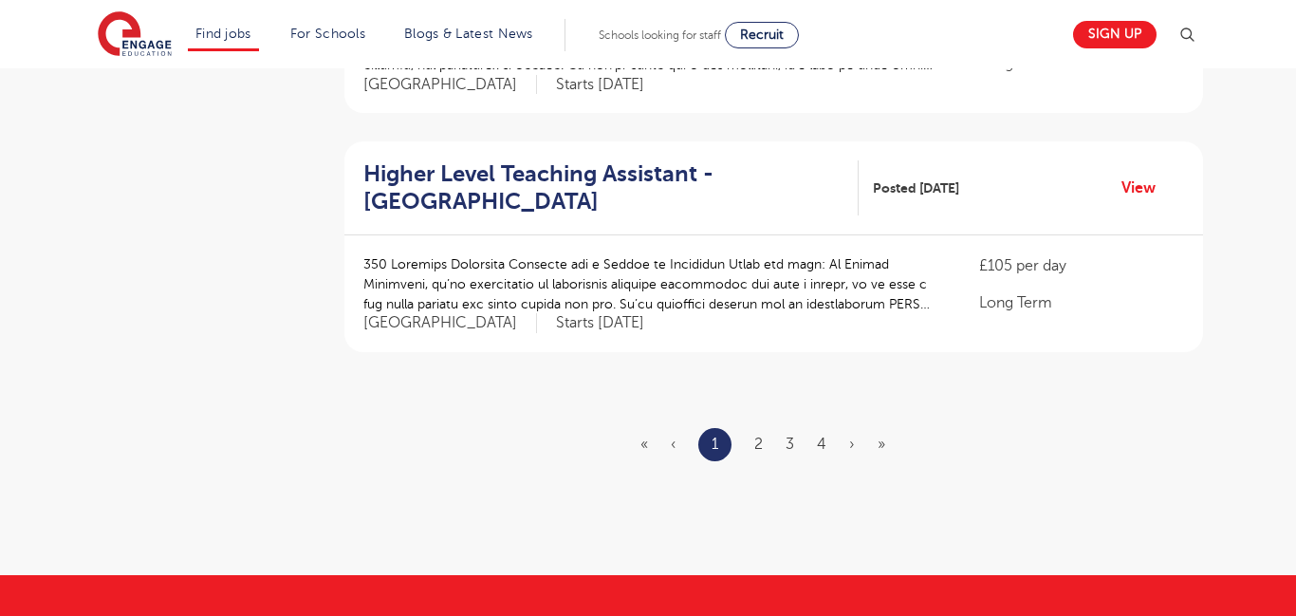
scroll to position [2268, 0]
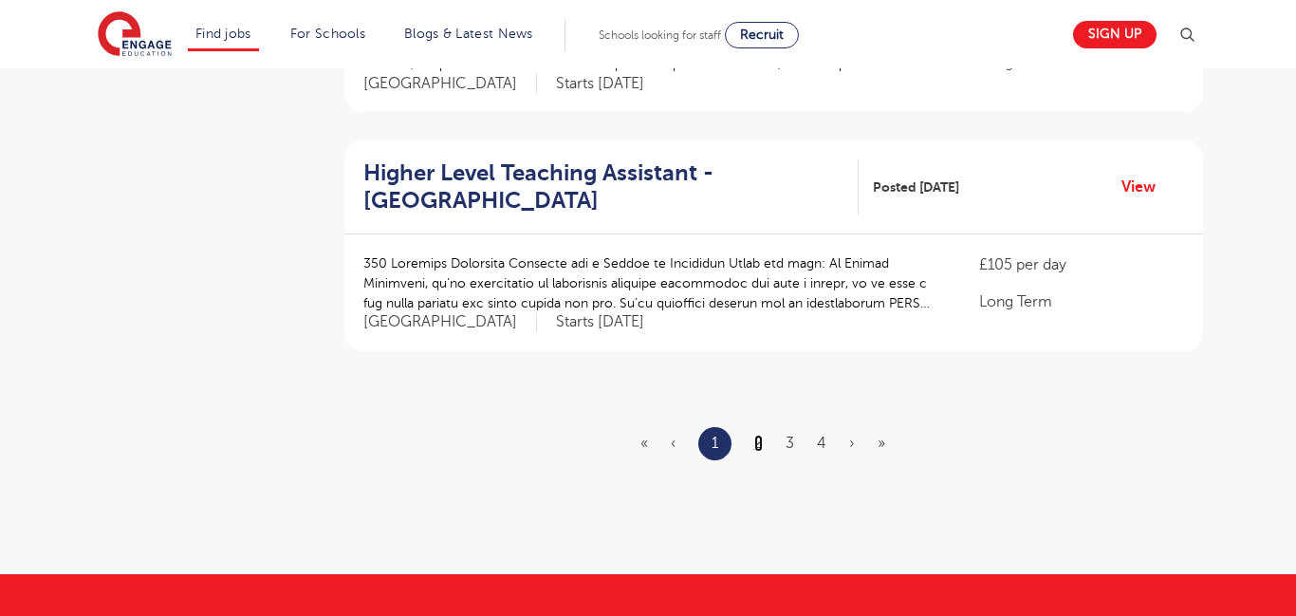
click at [757, 440] on link "2" at bounding box center [758, 443] width 9 height 17
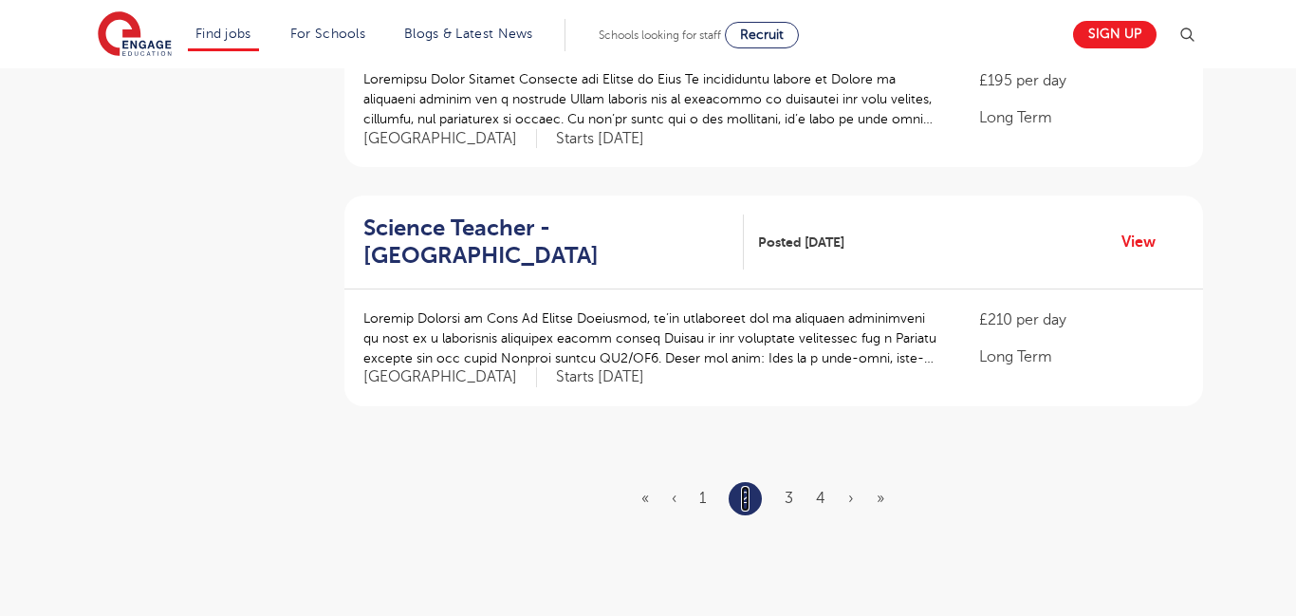
scroll to position [2217, 0]
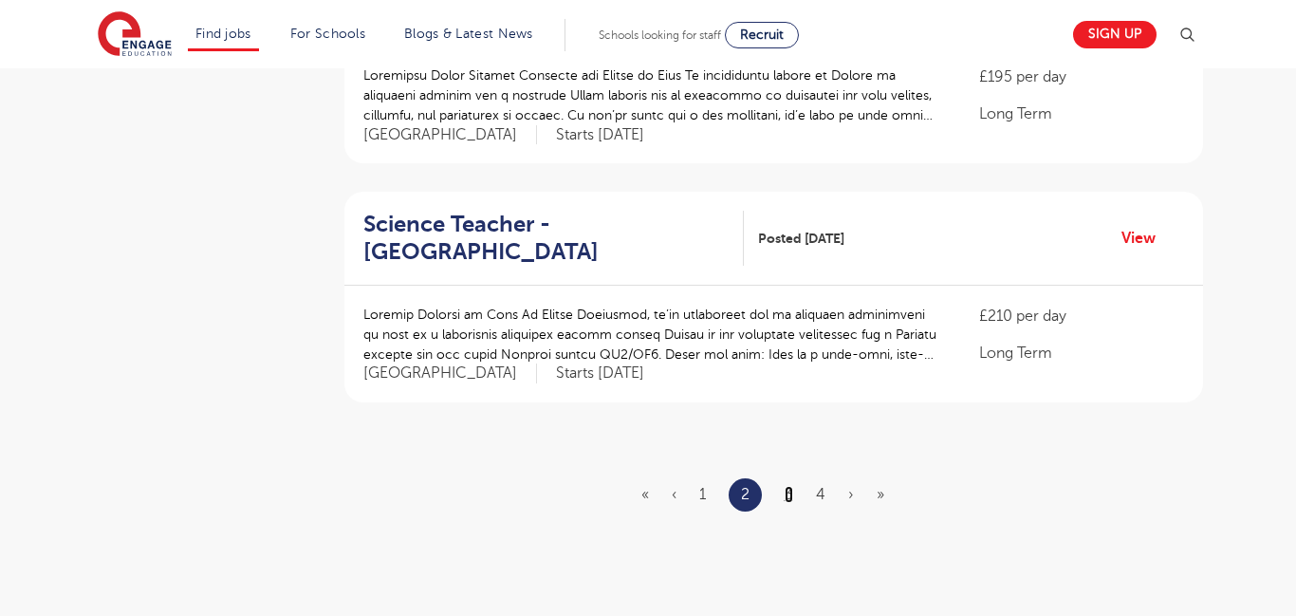
click at [789, 498] on link "3" at bounding box center [789, 494] width 9 height 17
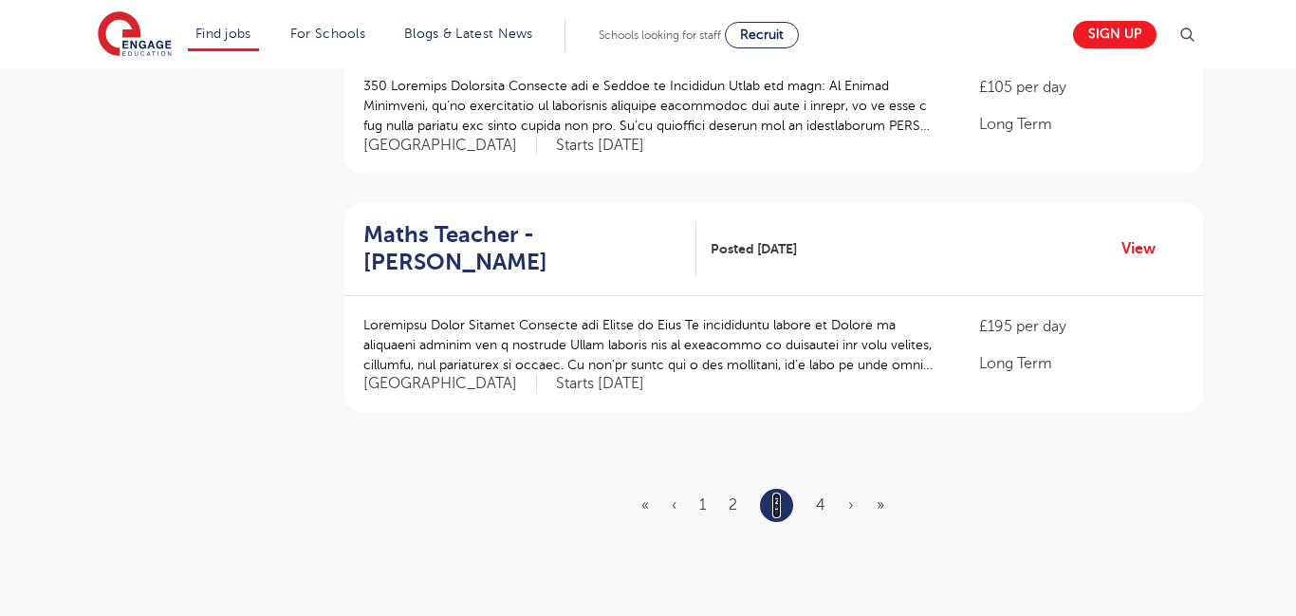
scroll to position [2207, 0]
click at [820, 507] on link "4" at bounding box center [820, 503] width 9 height 17
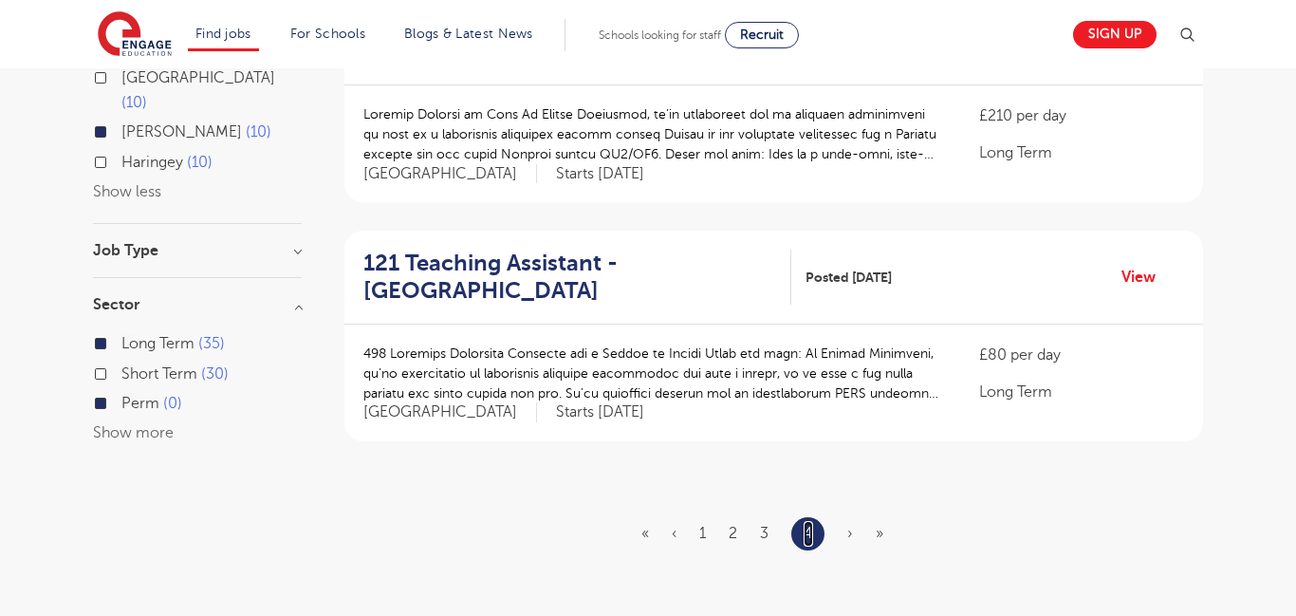
scroll to position [990, 0]
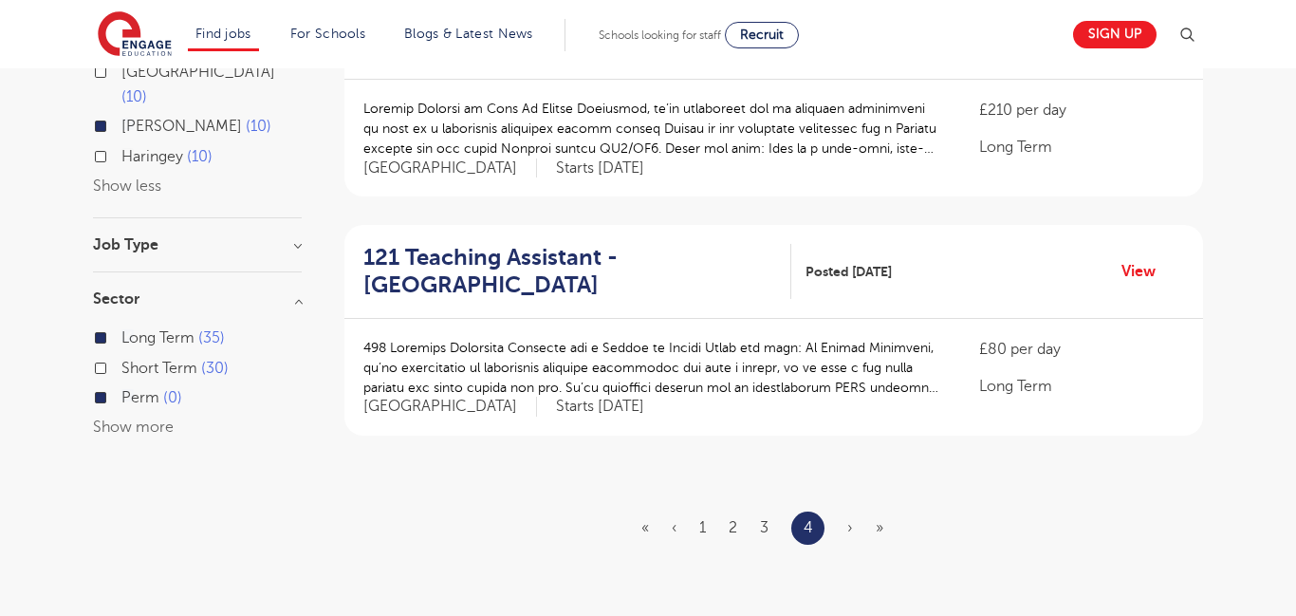
click at [850, 530] on span "›" at bounding box center [850, 527] width 6 height 17
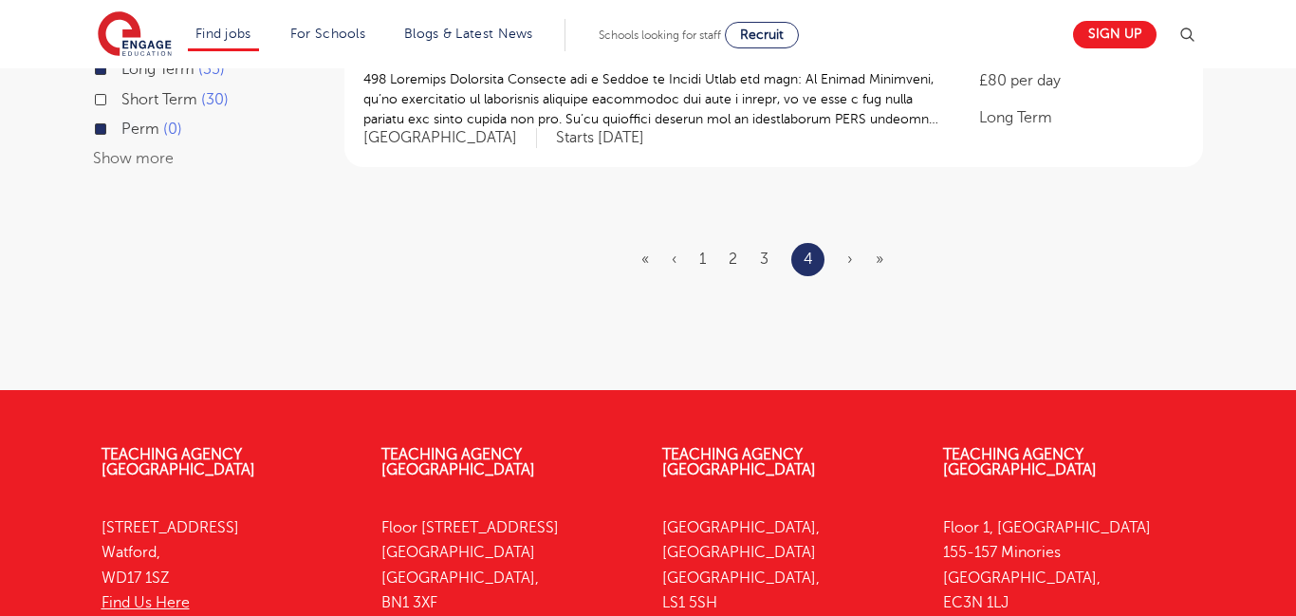
scroll to position [1262, 0]
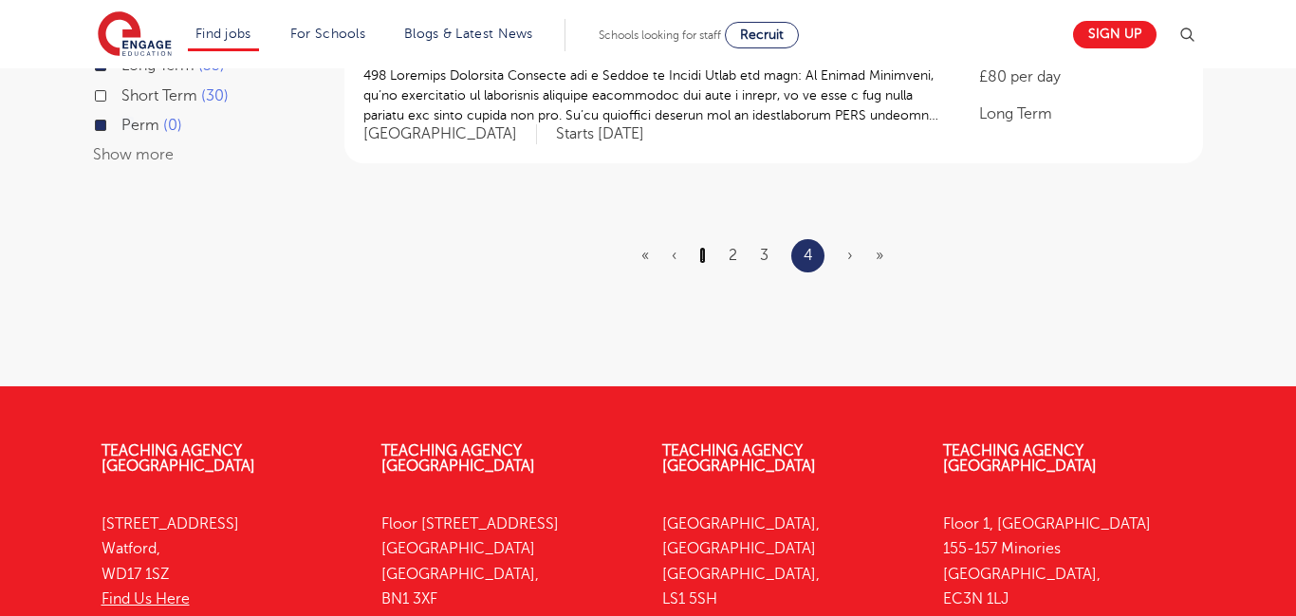
click at [703, 252] on link "1" at bounding box center [702, 255] width 7 height 17
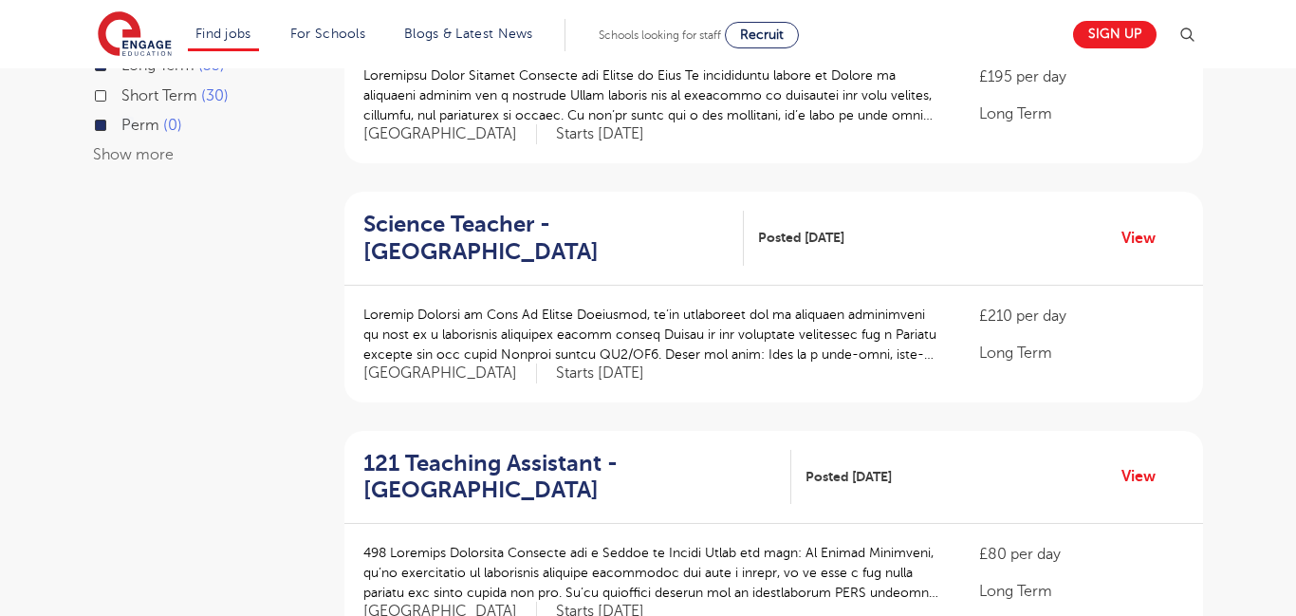
scroll to position [0, 0]
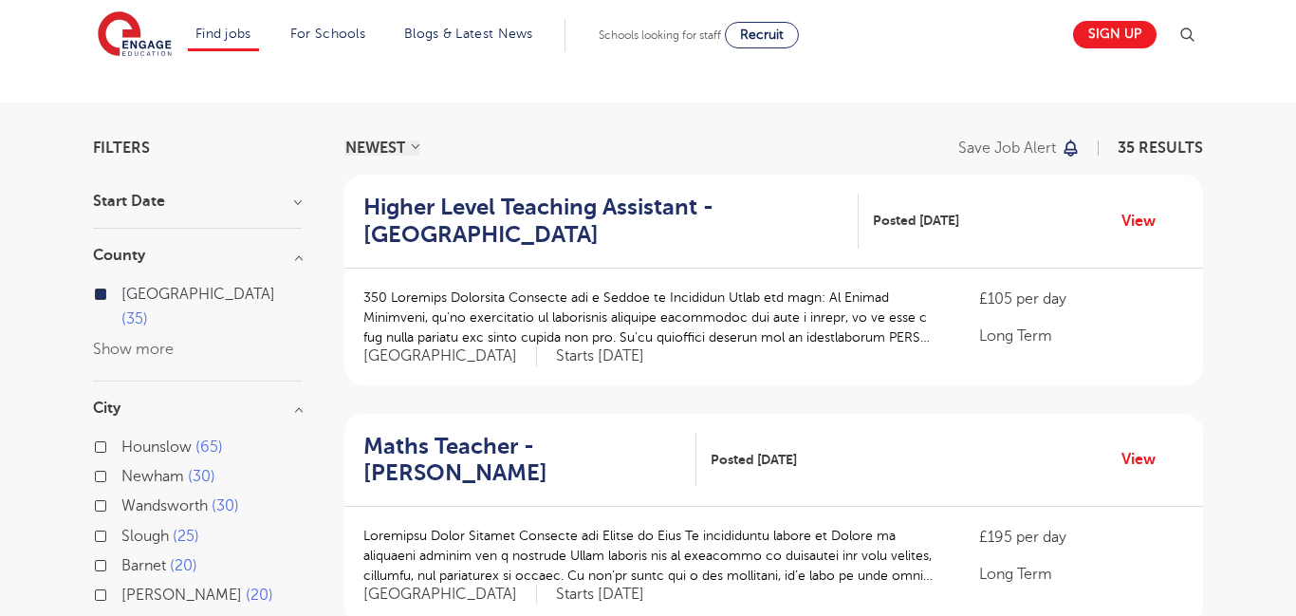
scroll to position [76, 0]
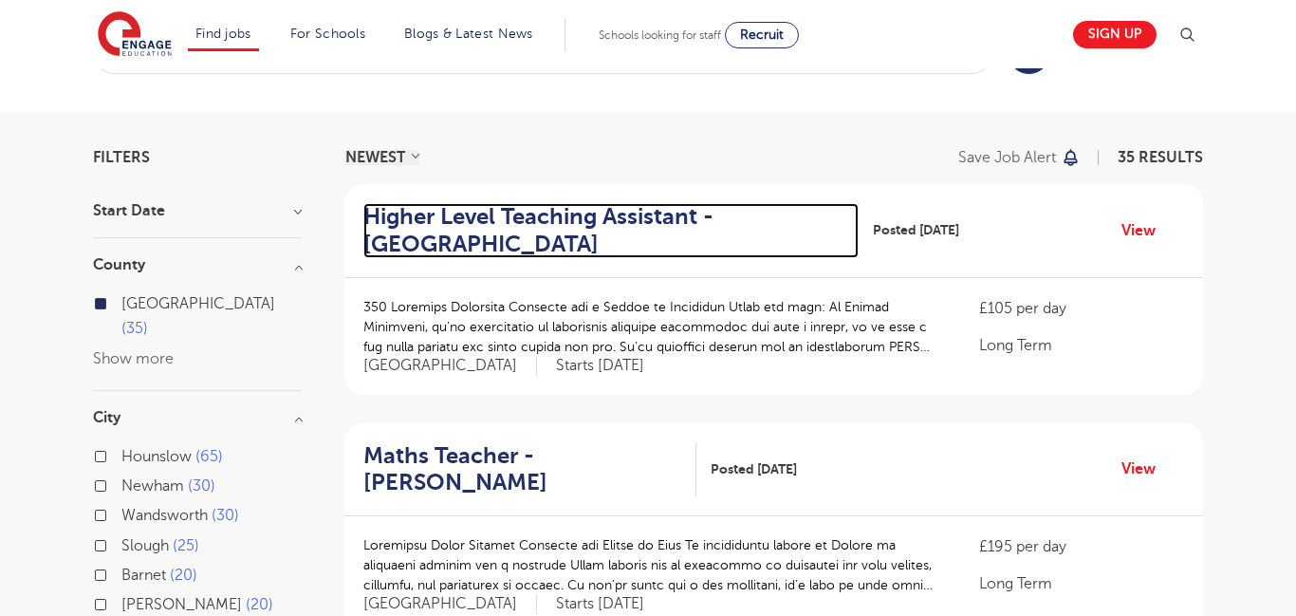
click at [459, 234] on h2 "Higher Level Teaching Assistant - [GEOGRAPHIC_DATA]" at bounding box center [603, 230] width 480 height 55
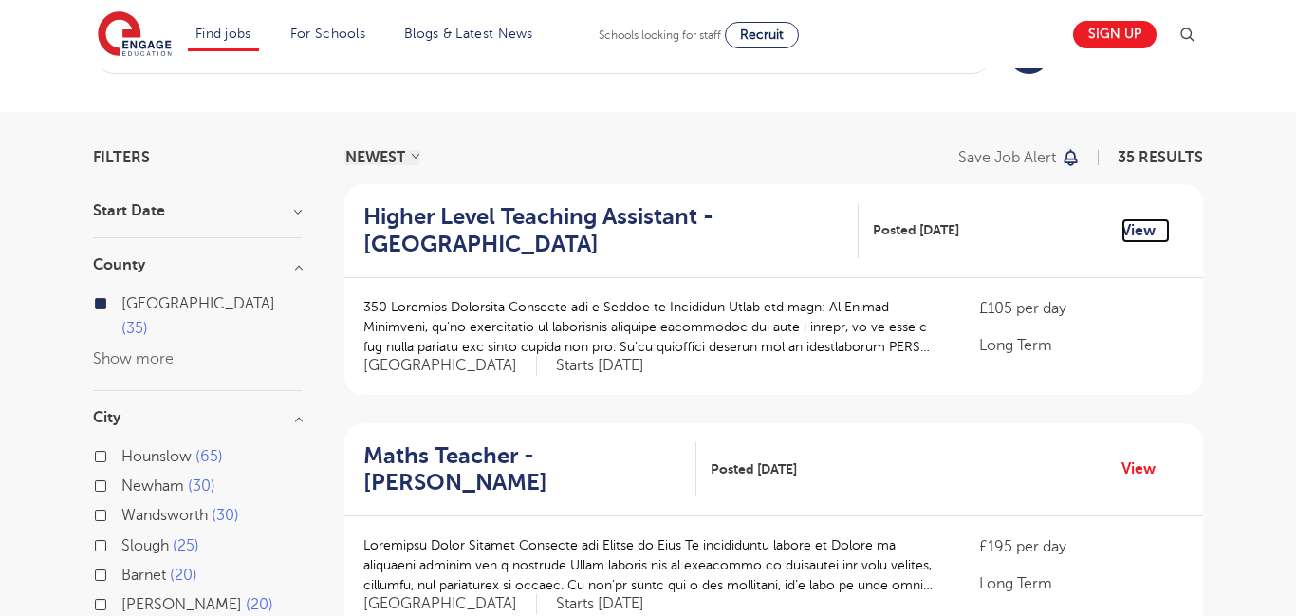
click at [1148, 227] on link "View" at bounding box center [1146, 230] width 48 height 25
